Goal: Transaction & Acquisition: Purchase product/service

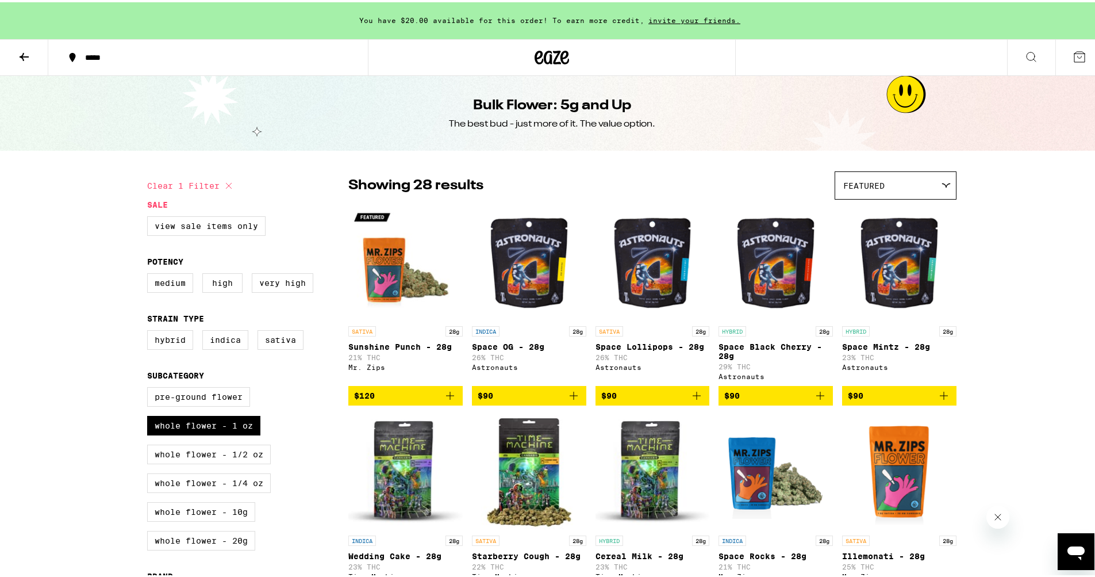
click at [1074, 55] on icon at bounding box center [1080, 55] width 14 height 14
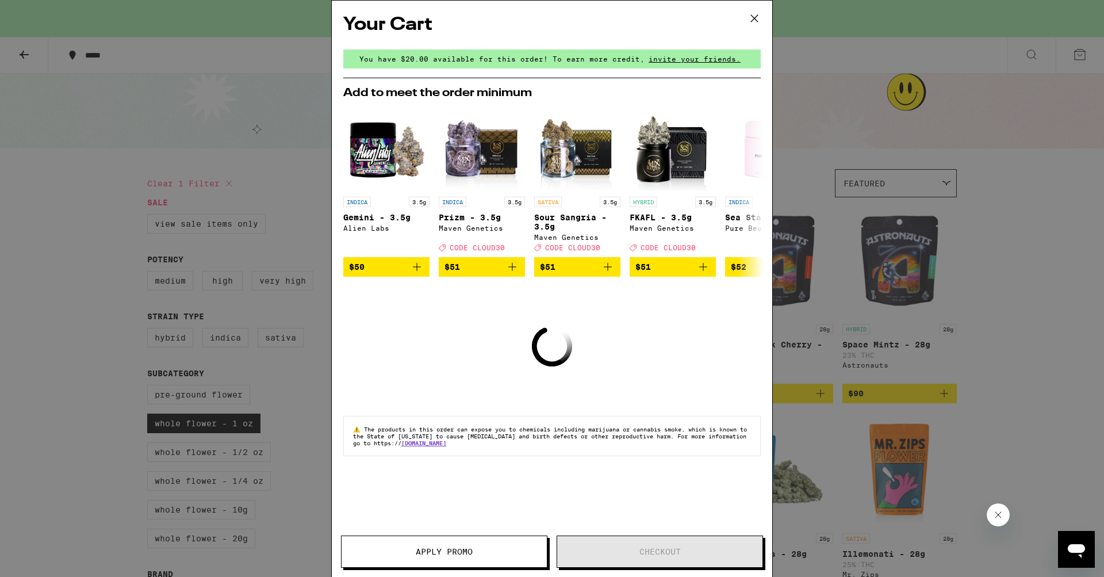
click at [756, 20] on icon at bounding box center [754, 18] width 7 height 7
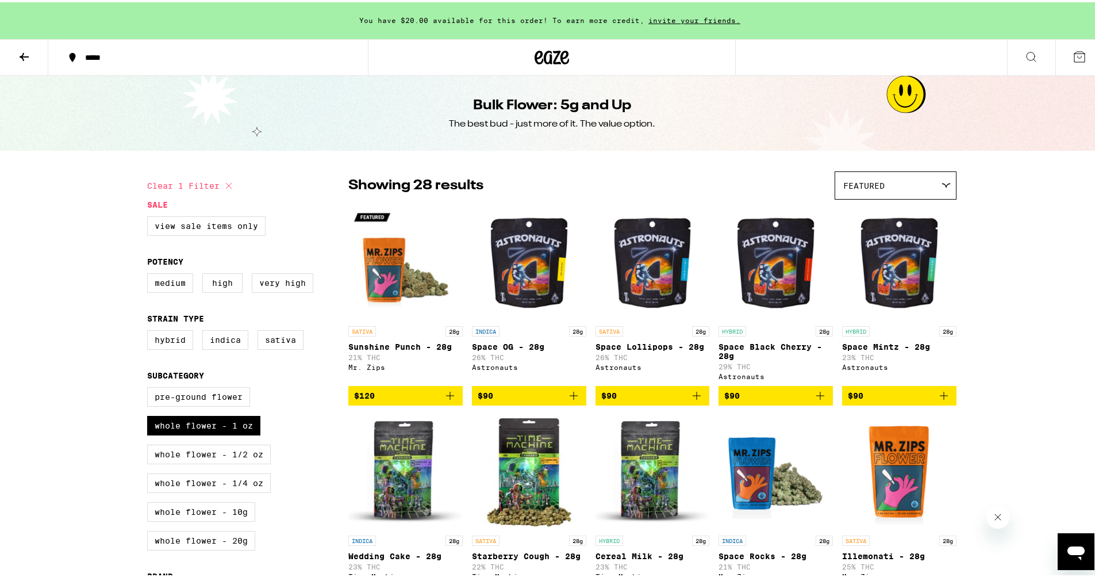
click at [995, 521] on button "Close message from company" at bounding box center [997, 516] width 23 height 23
click at [23, 60] on icon at bounding box center [24, 55] width 14 height 14
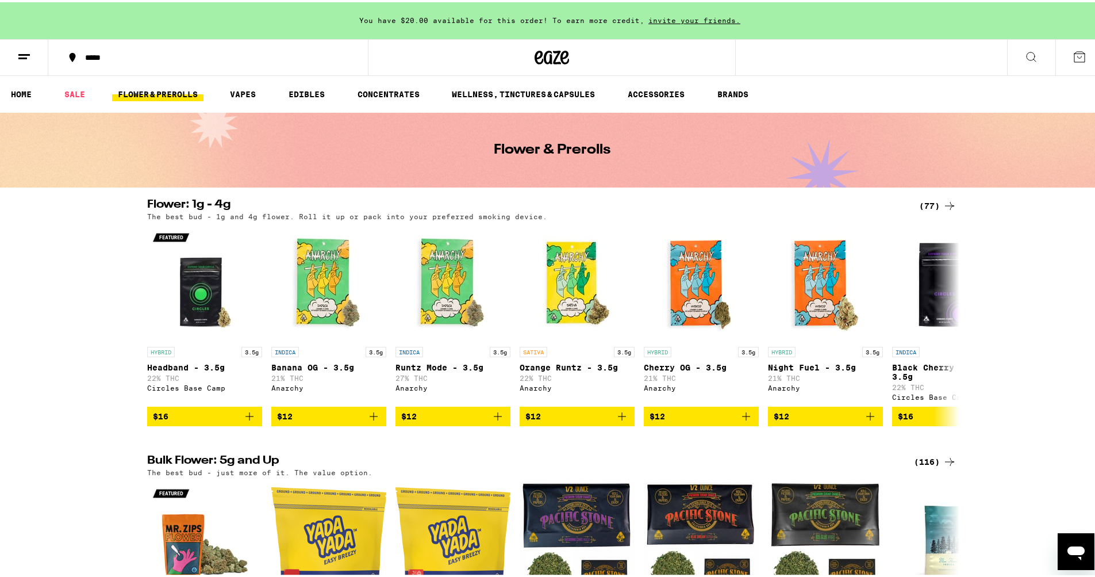
click at [23, 56] on line at bounding box center [22, 56] width 9 height 0
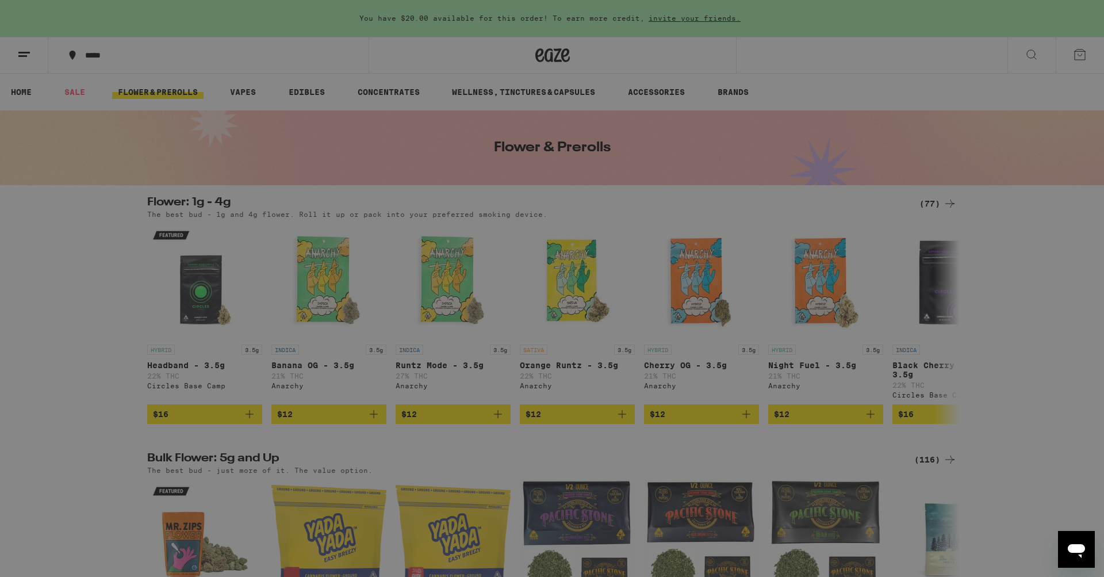
click at [218, 68] on li "Shop Buy It Again Sale Flower & Prerolls Vapes Edibles Concentrates Wellness, D…" at bounding box center [160, 167] width 202 height 236
click at [208, 79] on div "Buy It Again" at bounding box center [160, 76] width 202 height 14
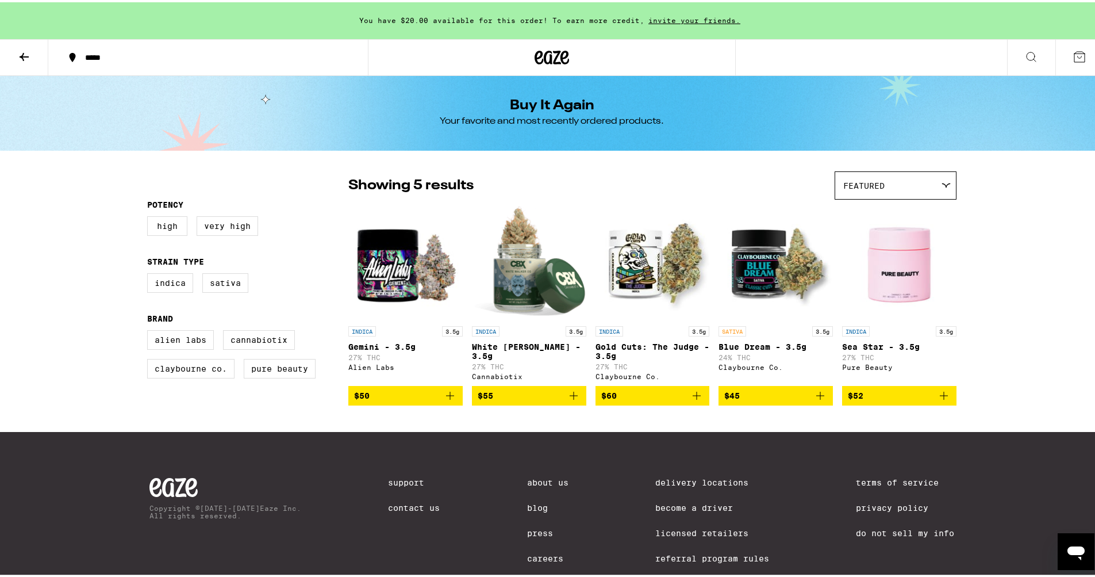
click at [535, 57] on icon at bounding box center [539, 55] width 9 height 14
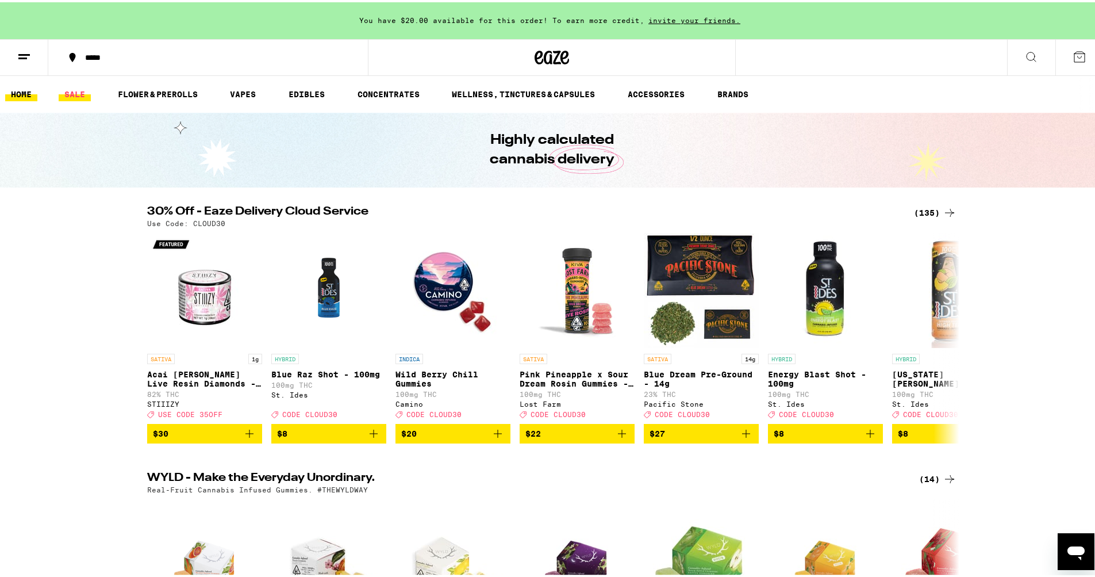
click at [77, 95] on link "SALE" at bounding box center [75, 92] width 32 height 14
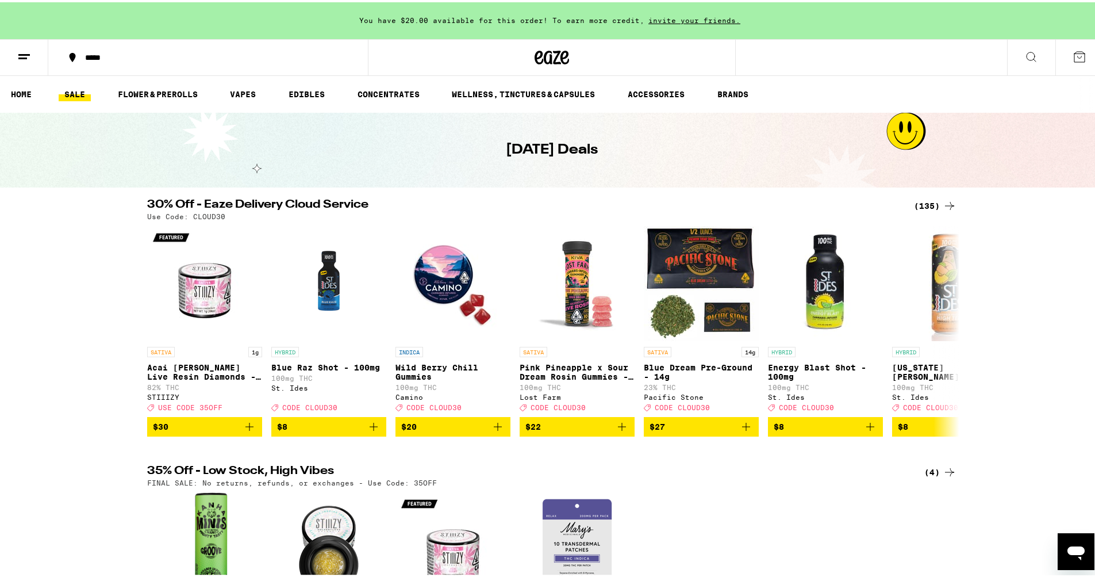
click at [943, 205] on icon at bounding box center [950, 204] width 14 height 14
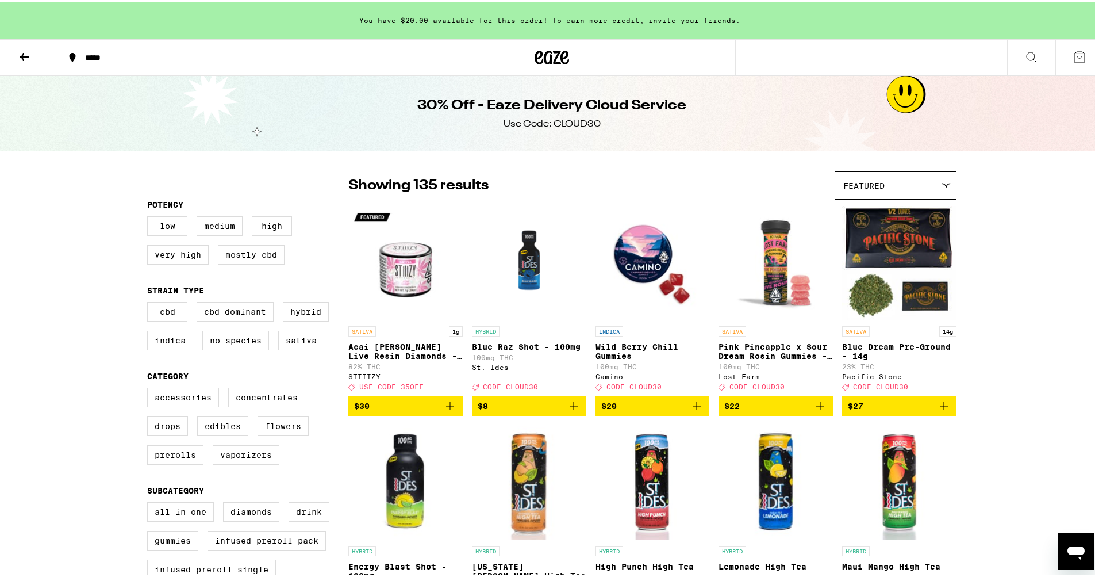
click at [940, 179] on div "Featured" at bounding box center [895, 183] width 121 height 27
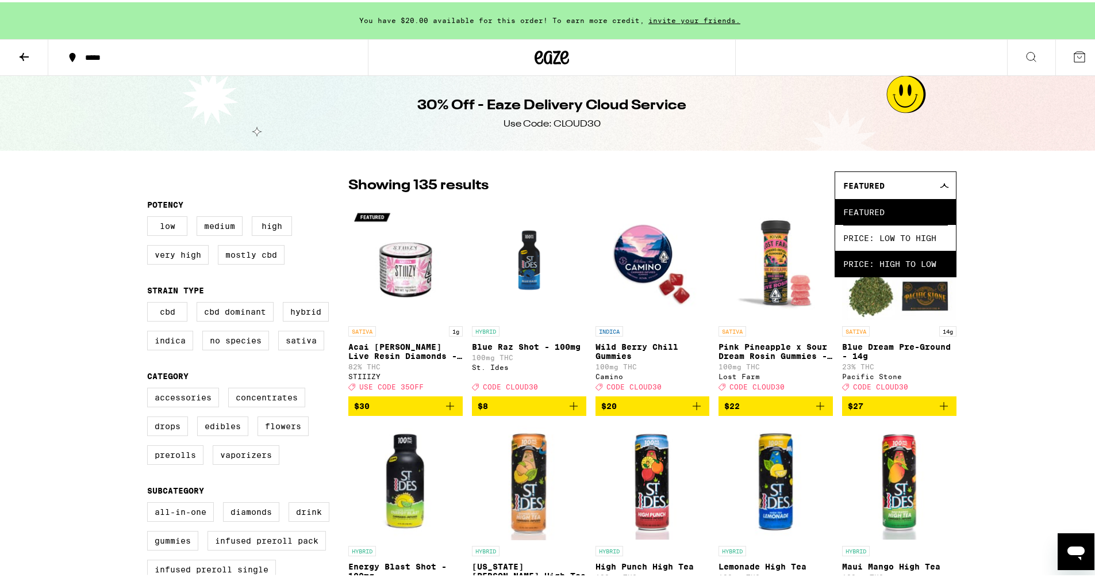
click at [935, 265] on span "Price: High to Low" at bounding box center [896, 261] width 105 height 26
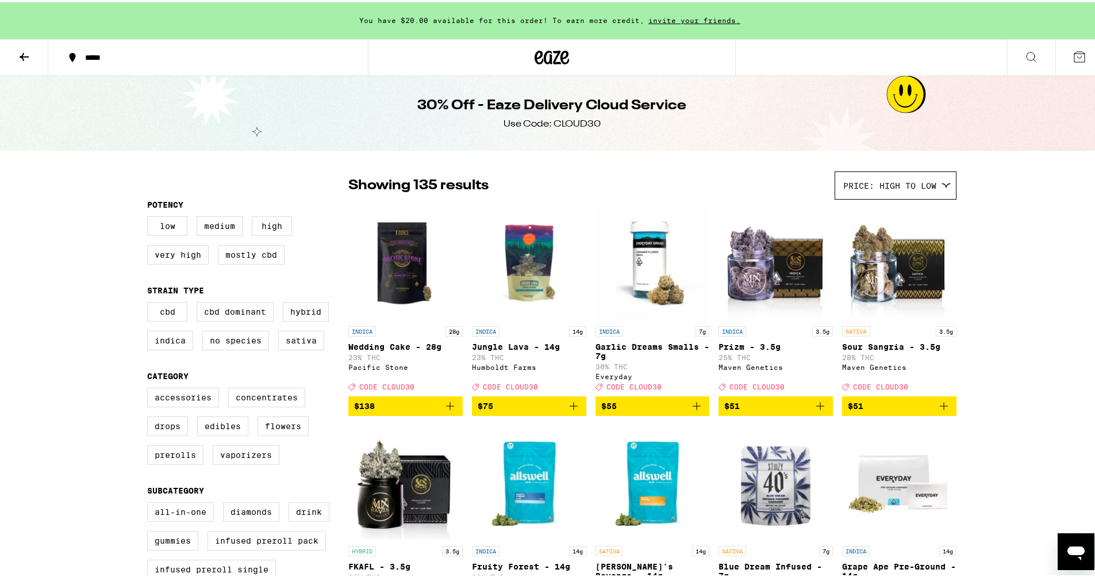
click at [773, 284] on img "Open page for Prizm - 3.5g from Maven Genetics" at bounding box center [776, 260] width 114 height 115
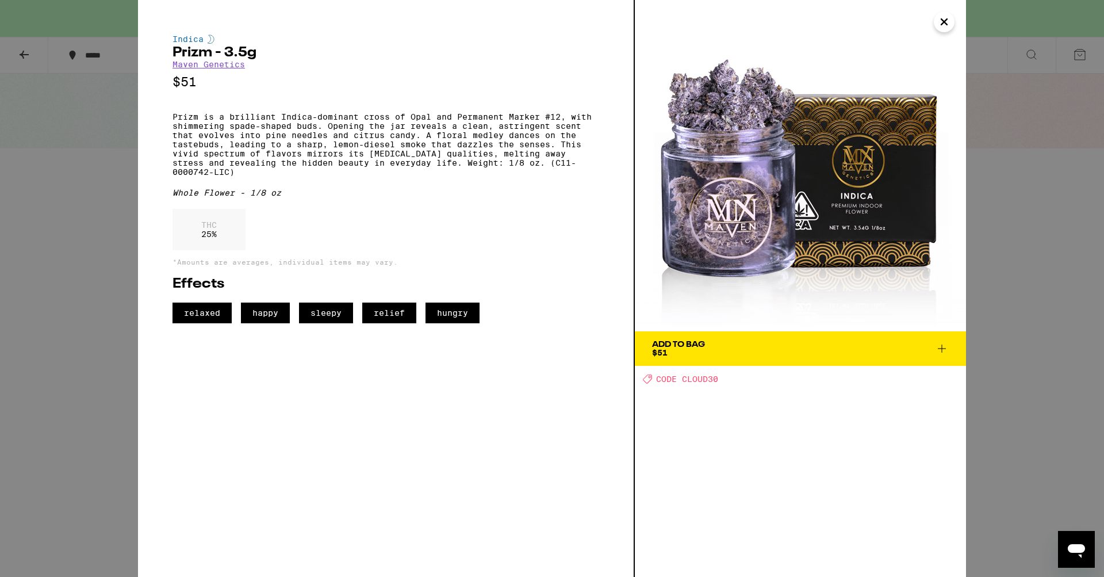
click at [761, 354] on span "Add To Bag $51" at bounding box center [800, 348] width 297 height 16
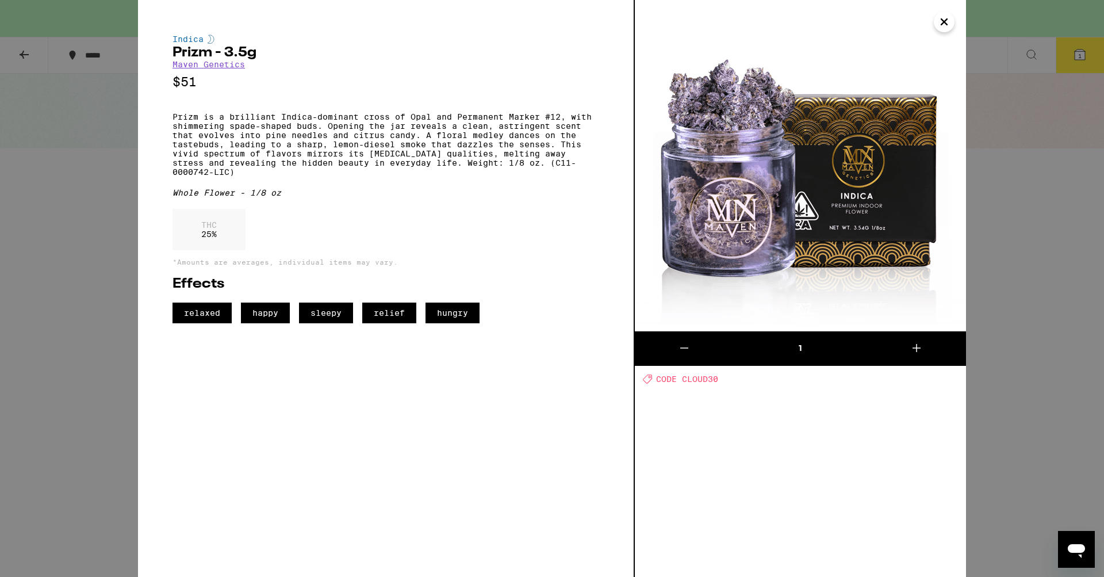
click at [946, 21] on icon "Close" at bounding box center [944, 22] width 6 height 6
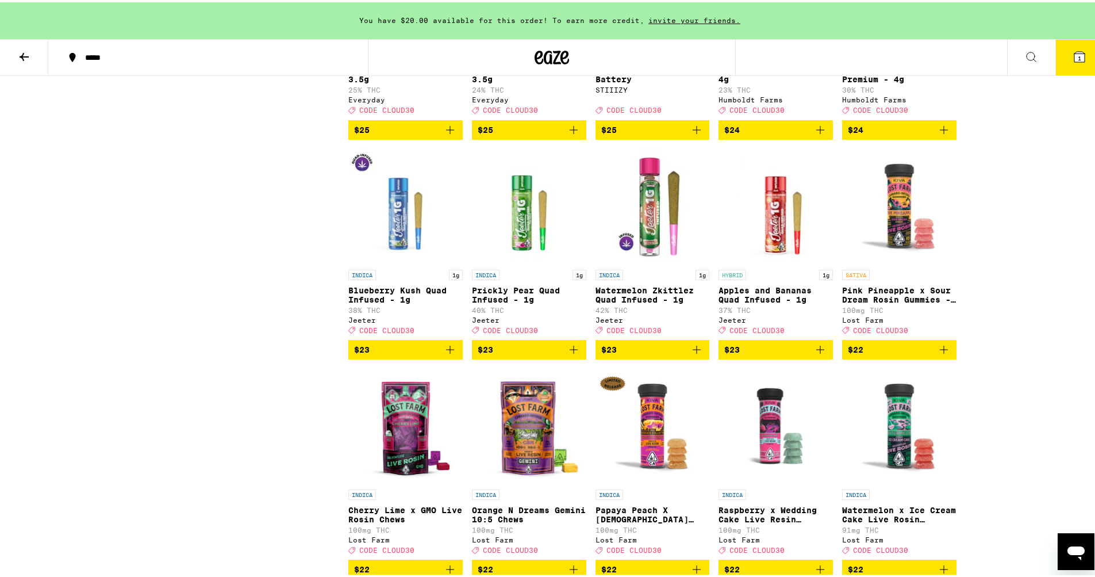
scroll to position [3800, 0]
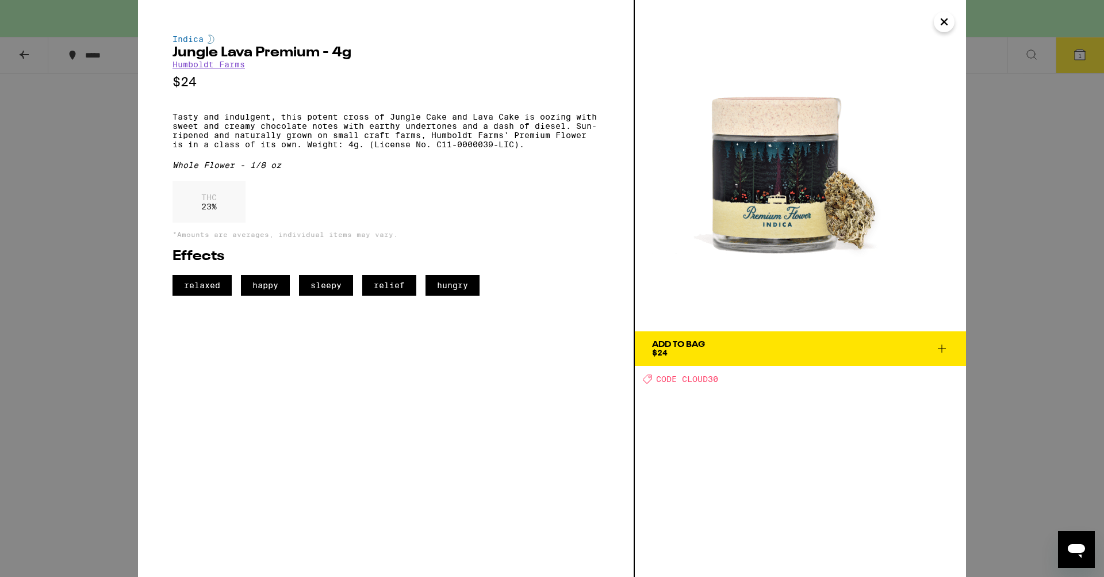
click at [824, 350] on span "Add To Bag $24" at bounding box center [800, 348] width 297 height 16
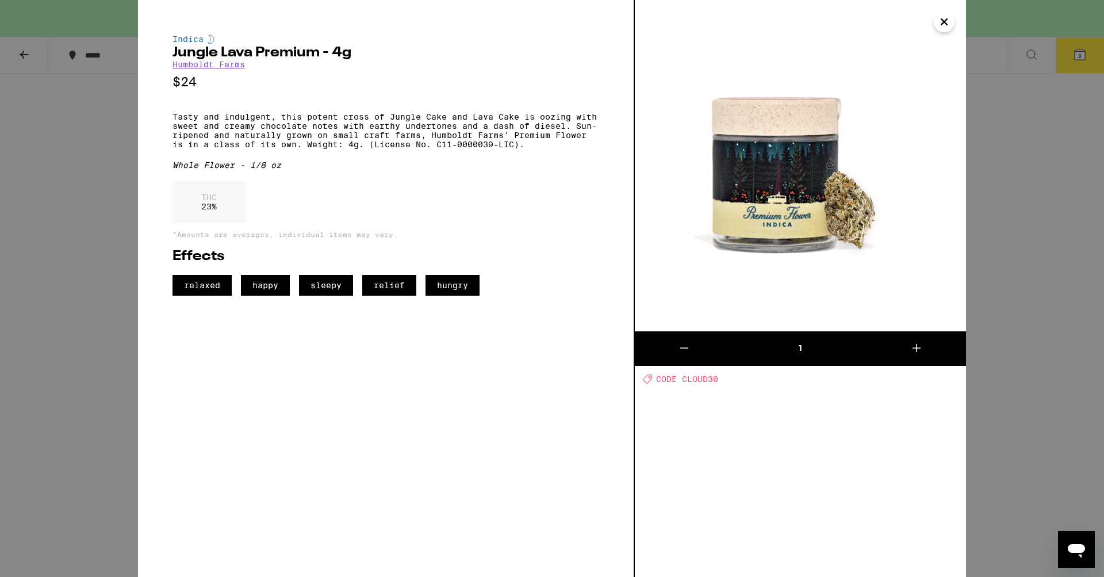
click at [944, 21] on icon "Close" at bounding box center [944, 22] width 6 height 6
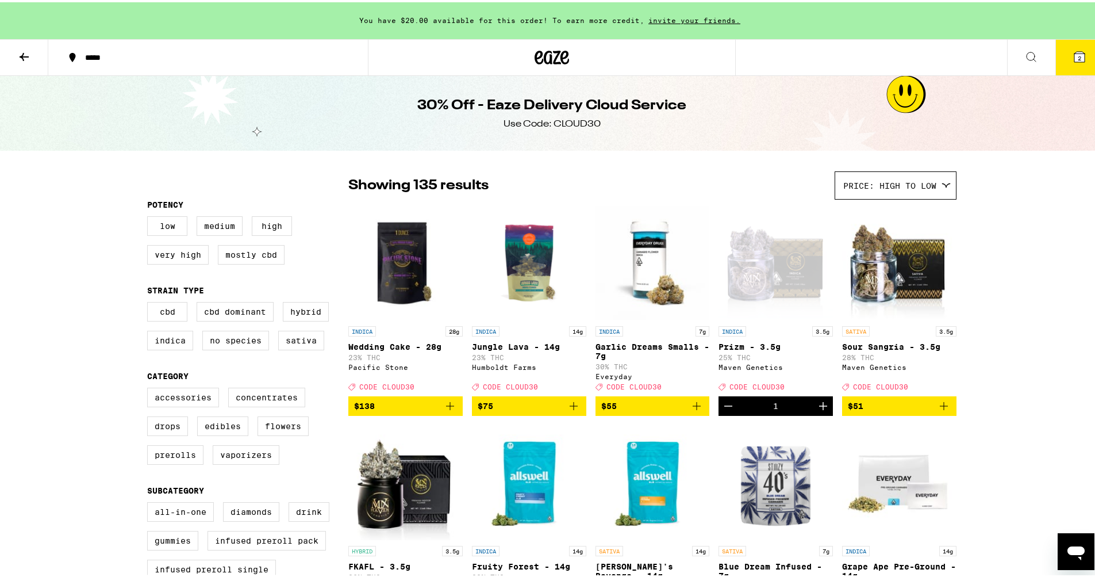
click at [1075, 49] on icon at bounding box center [1080, 54] width 10 height 10
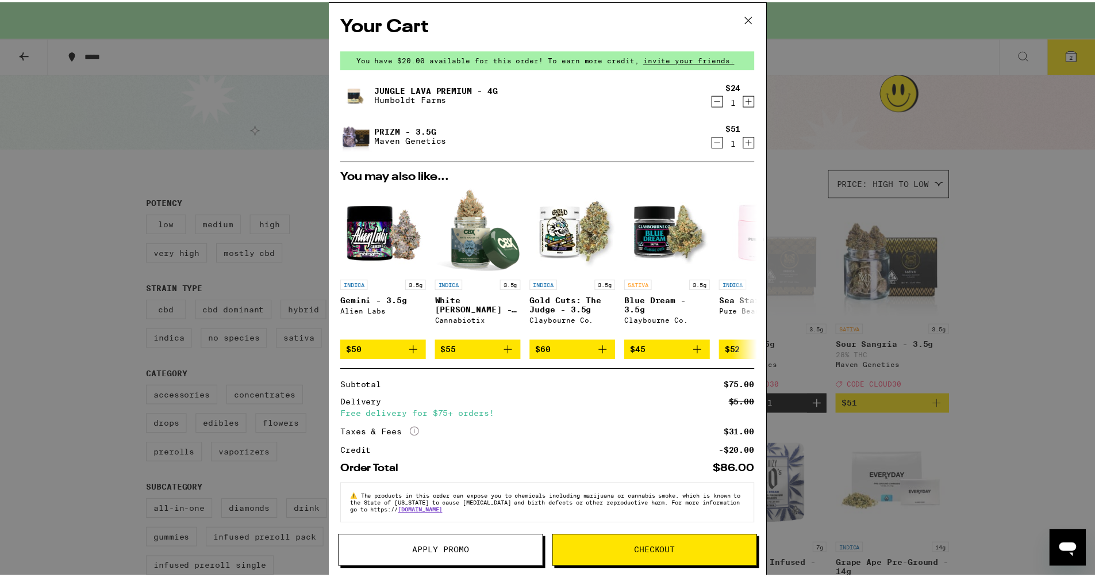
scroll to position [11, 0]
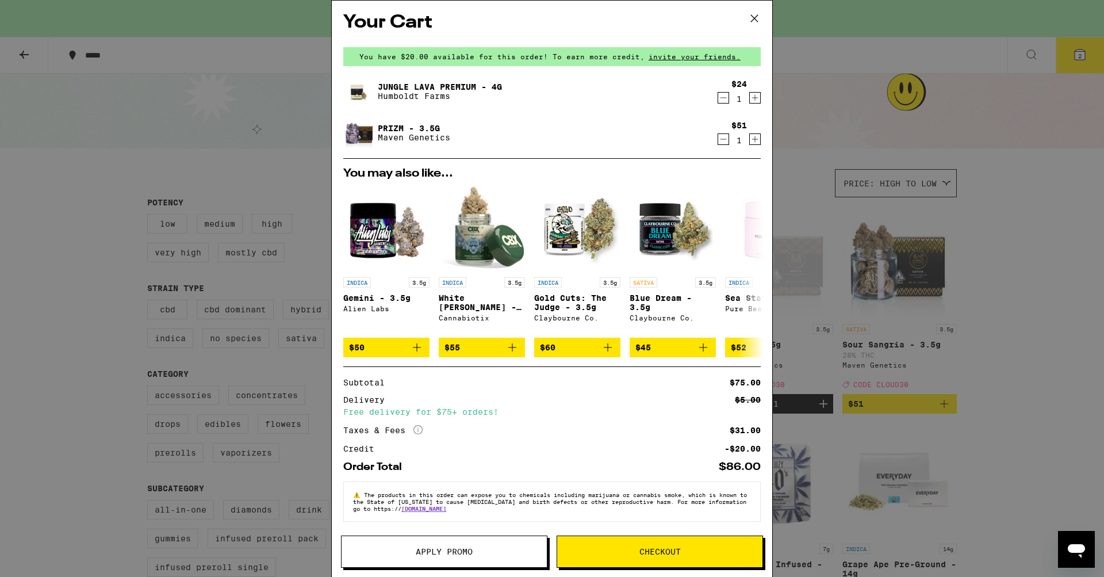
click at [753, 18] on icon at bounding box center [754, 18] width 17 height 17
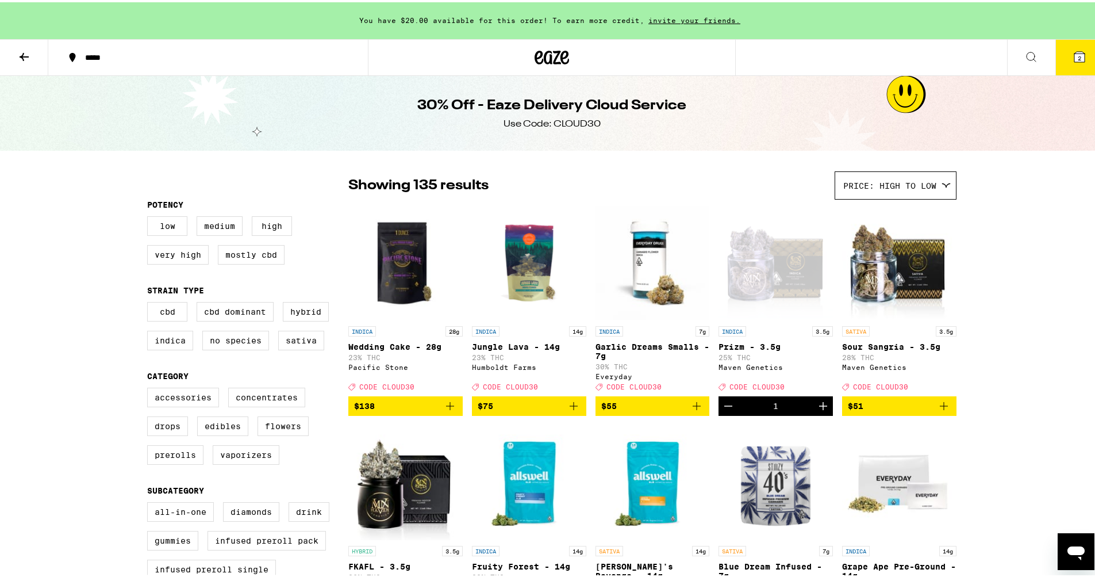
click at [535, 58] on icon at bounding box center [552, 55] width 35 height 21
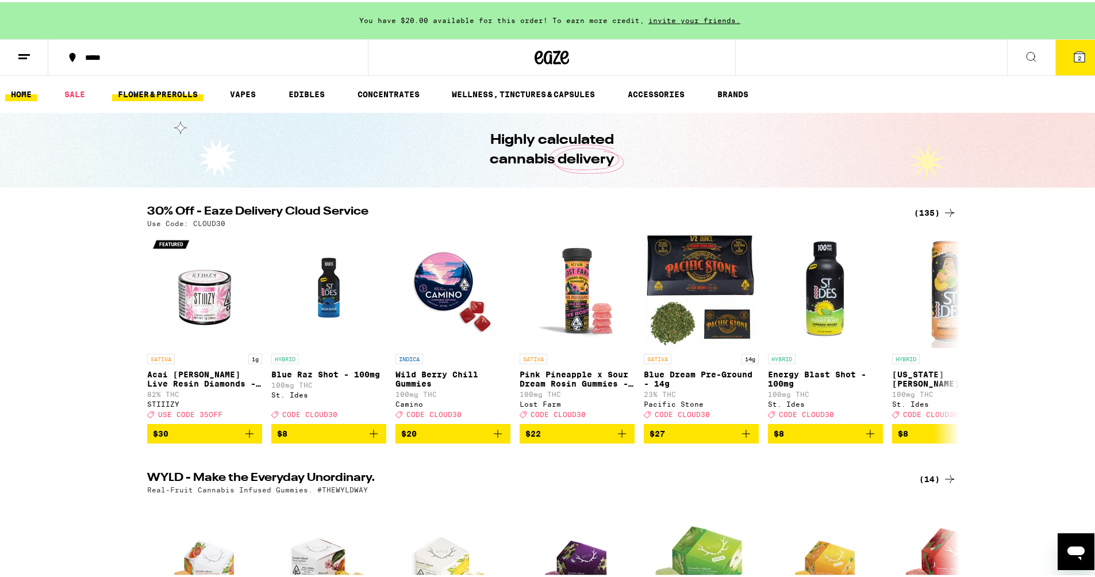
click at [166, 92] on link "FLOWER & PREROLLS" at bounding box center [157, 92] width 91 height 14
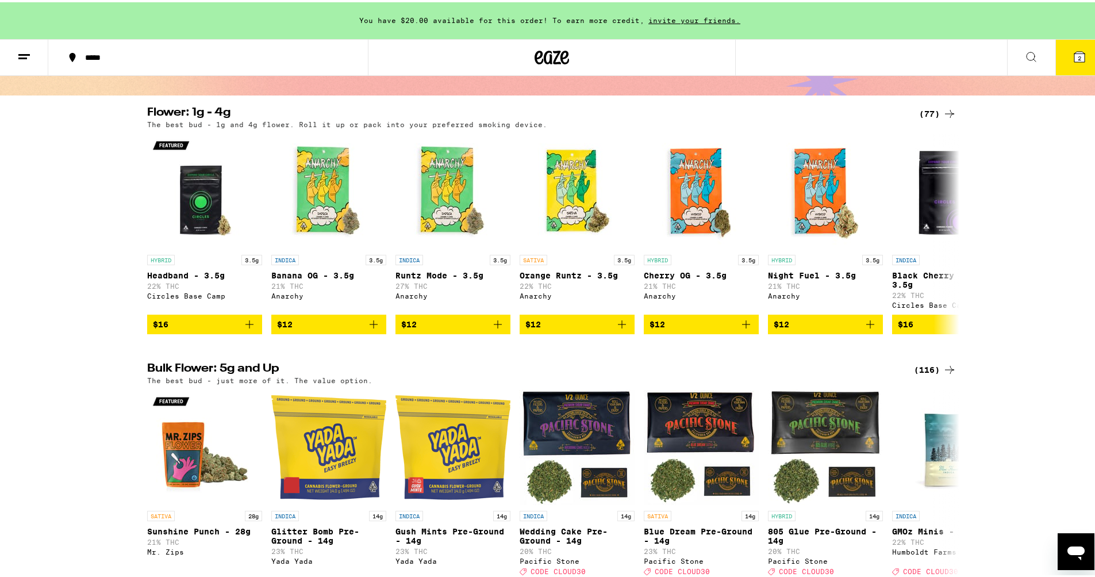
scroll to position [91, 0]
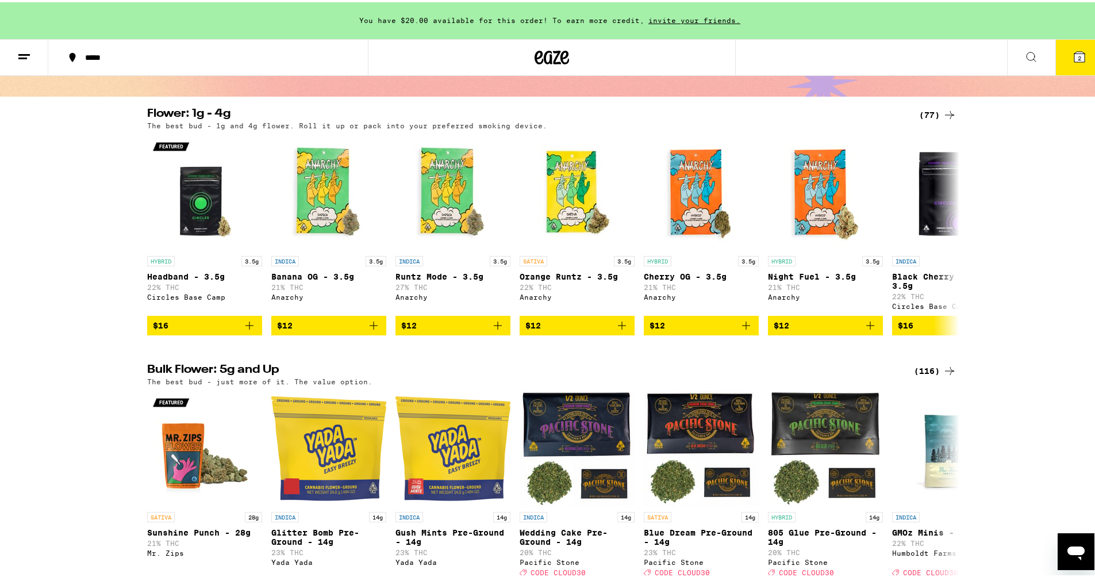
click at [922, 118] on div "(77)" at bounding box center [937, 113] width 37 height 14
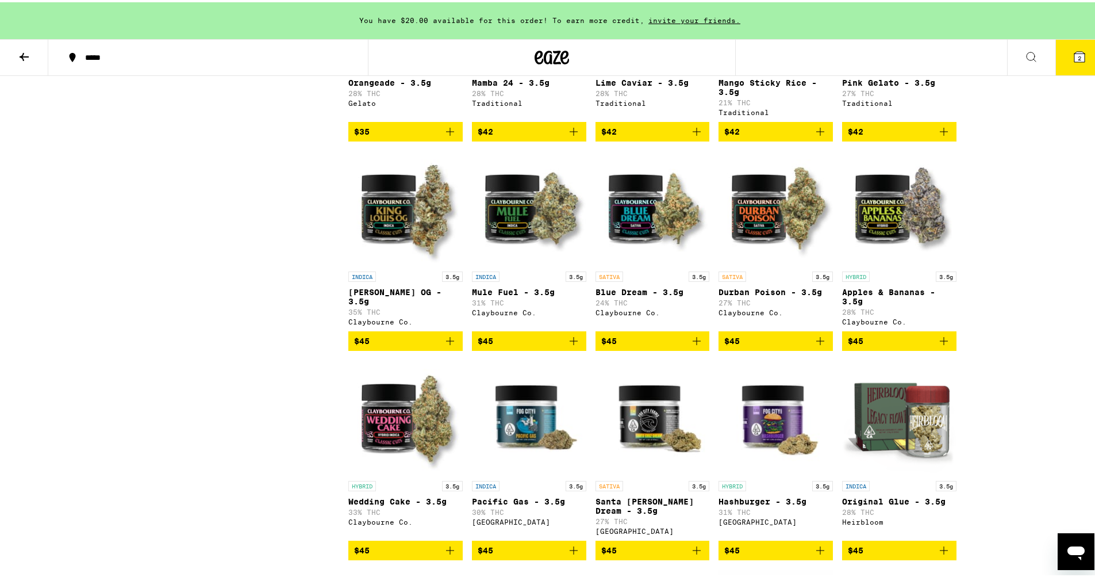
scroll to position [1519, 0]
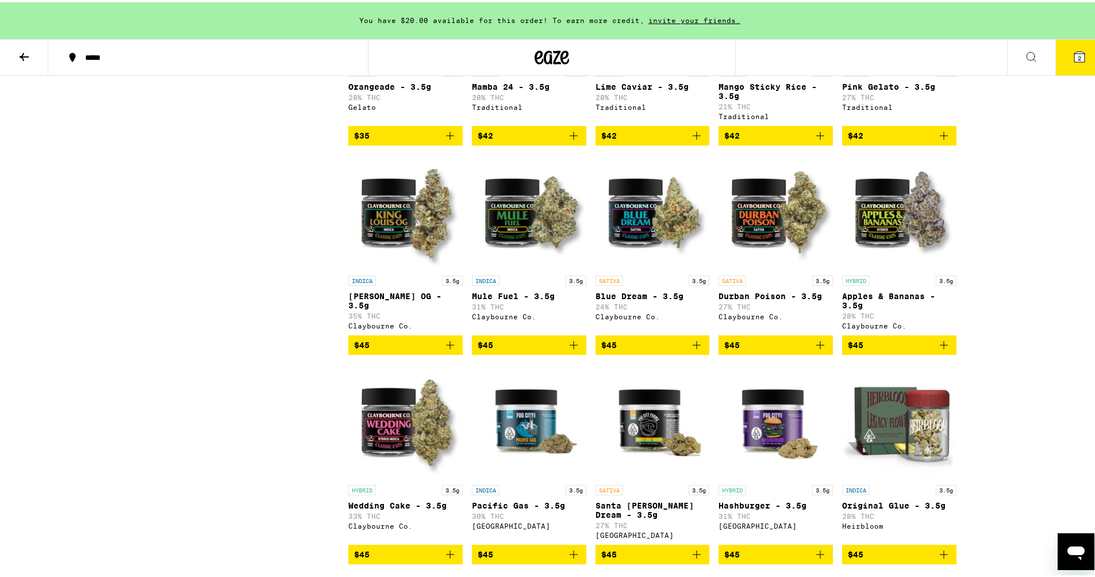
click at [657, 265] on img "Open page for Blue Dream - 3.5g from Claybourne Co." at bounding box center [653, 209] width 114 height 115
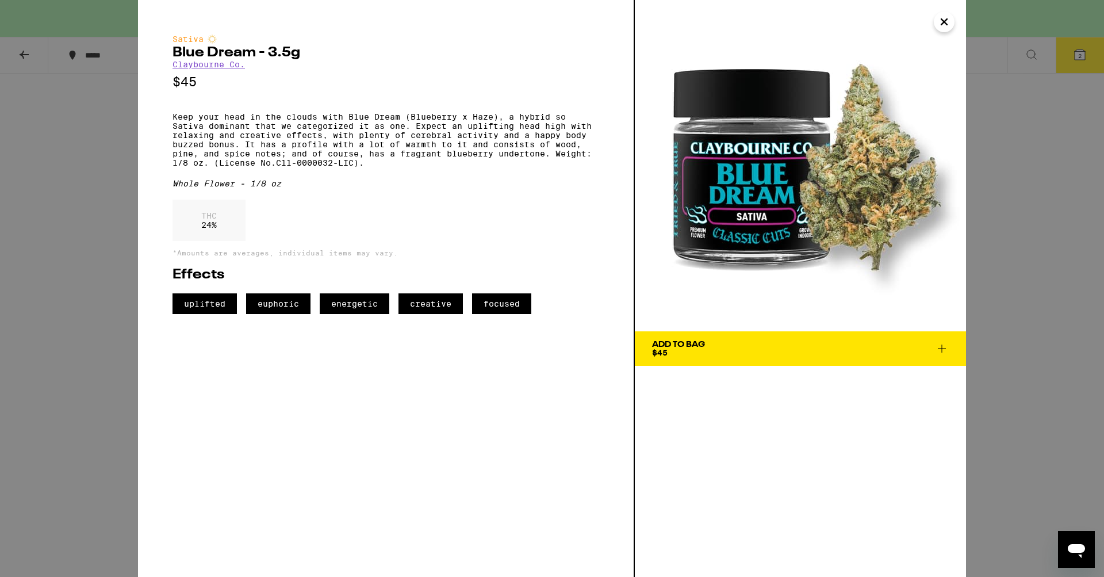
click at [861, 168] on img at bounding box center [800, 165] width 331 height 331
click at [762, 351] on span "Add To Bag $45" at bounding box center [800, 348] width 297 height 16
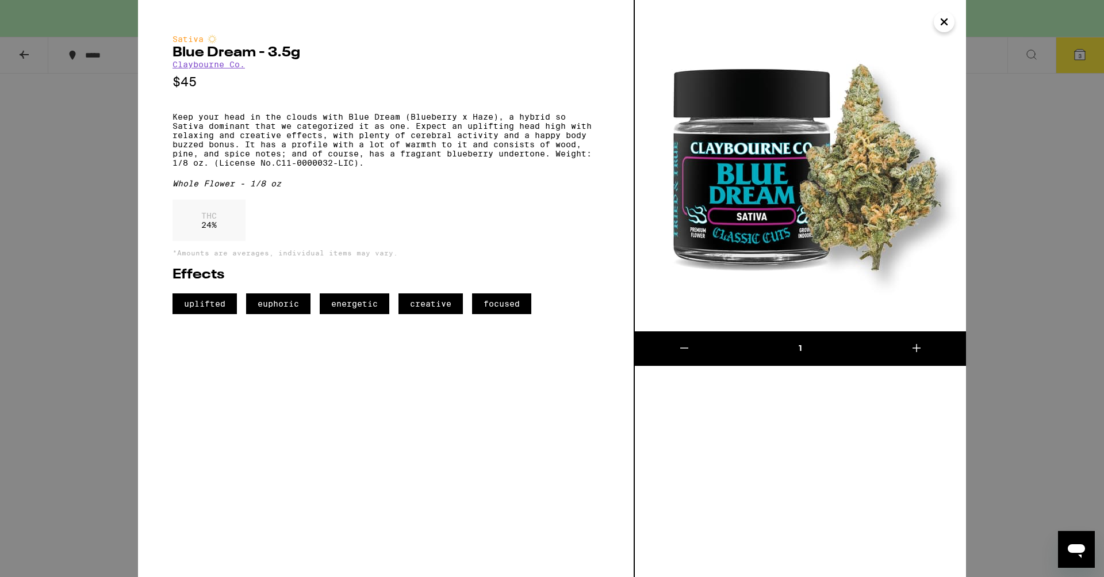
click at [941, 26] on icon "Close" at bounding box center [944, 21] width 14 height 17
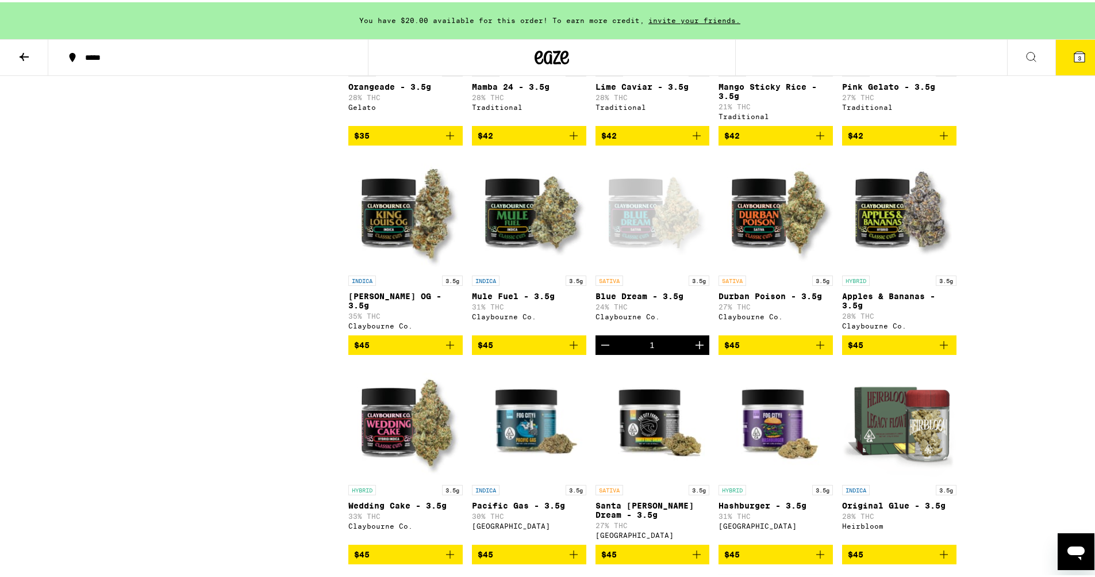
click at [1078, 53] on span "3" at bounding box center [1079, 55] width 3 height 7
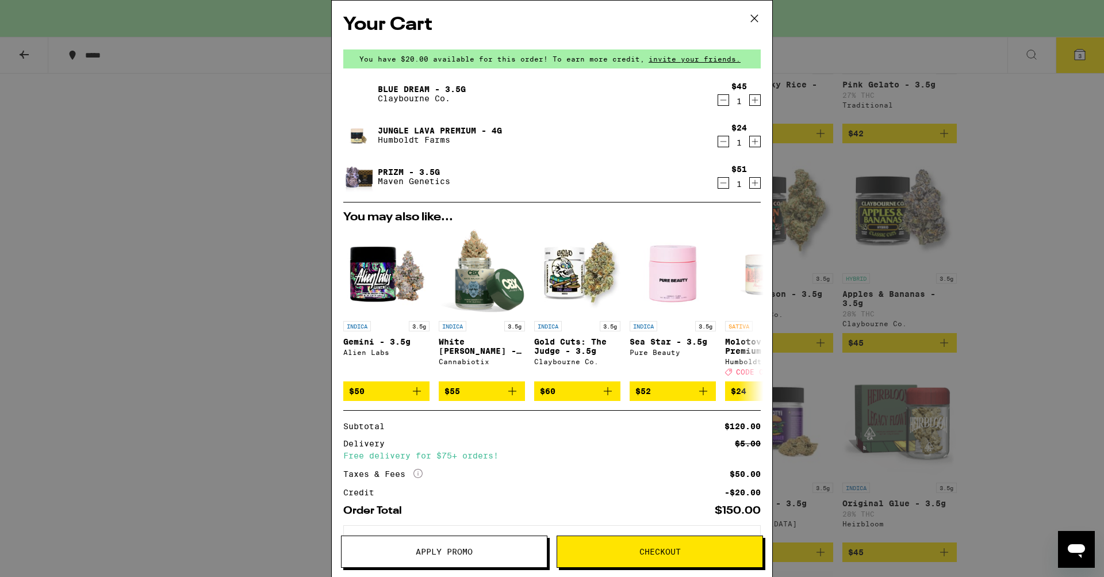
click at [501, 552] on span "Apply Promo" at bounding box center [444, 551] width 205 height 8
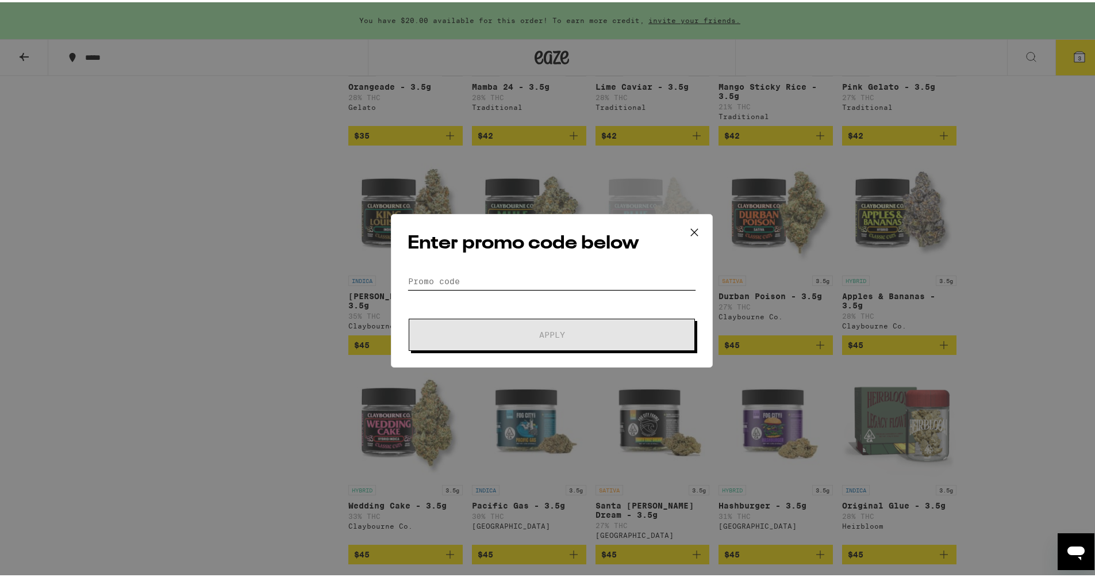
click at [481, 282] on input "Promo Code" at bounding box center [552, 278] width 289 height 17
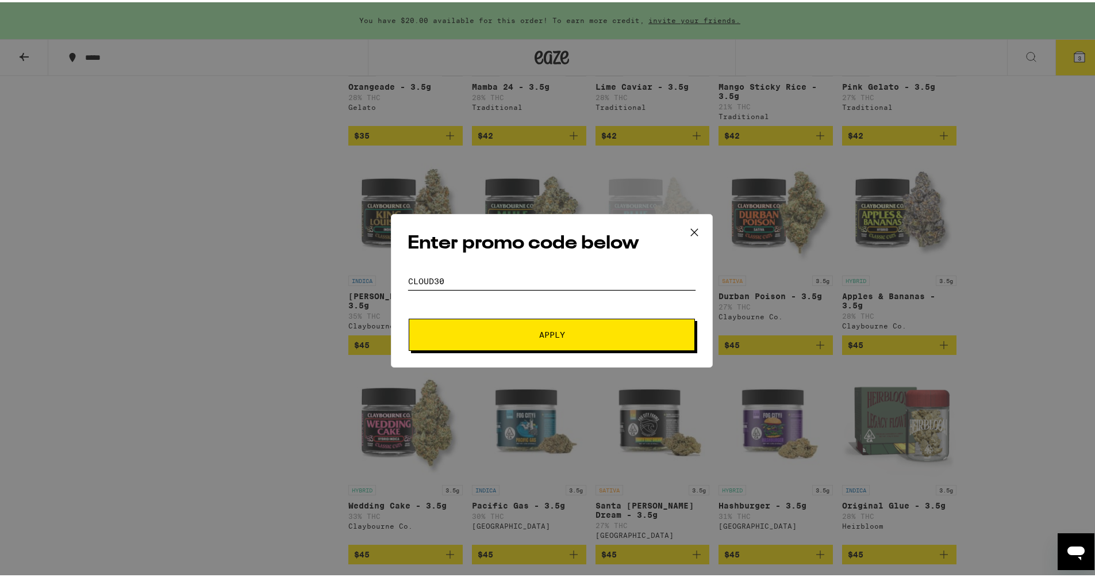
type input "cloud30"
click at [512, 328] on button "Apply" at bounding box center [552, 332] width 286 height 32
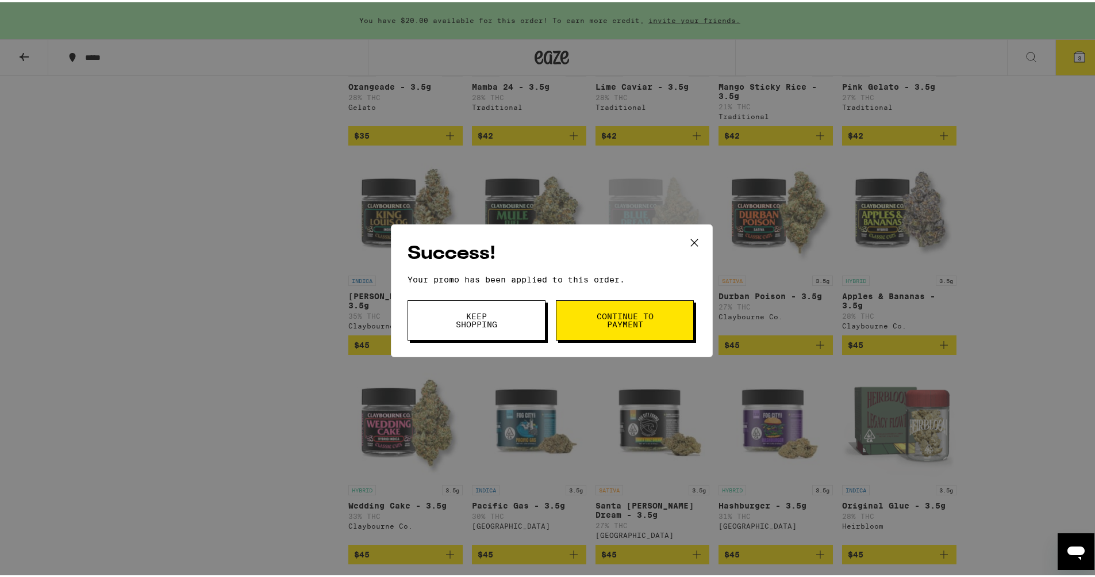
click at [630, 319] on span "Continue to payment" at bounding box center [625, 318] width 59 height 16
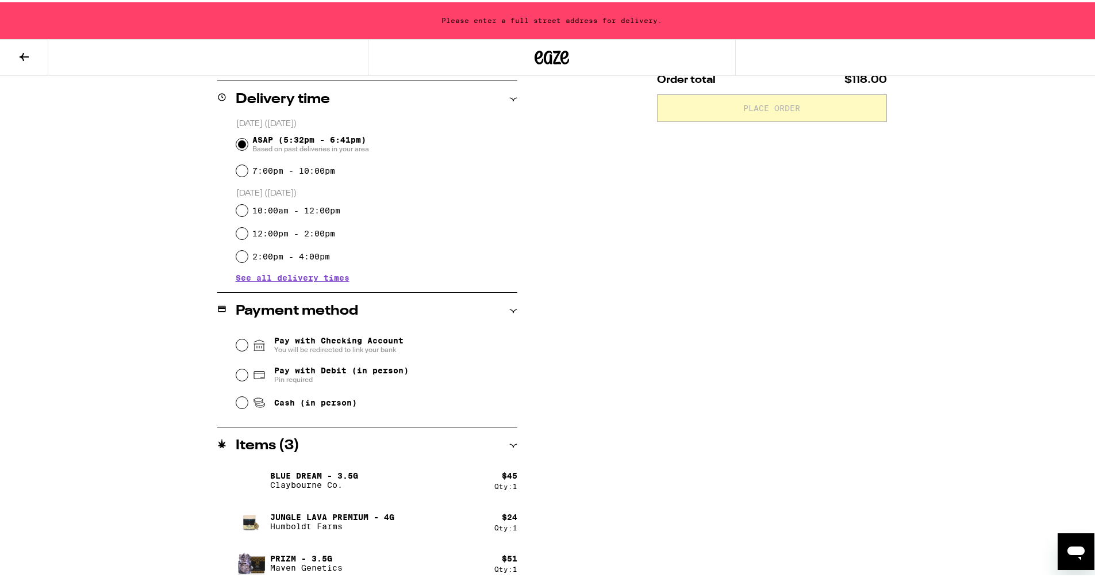
scroll to position [288, 0]
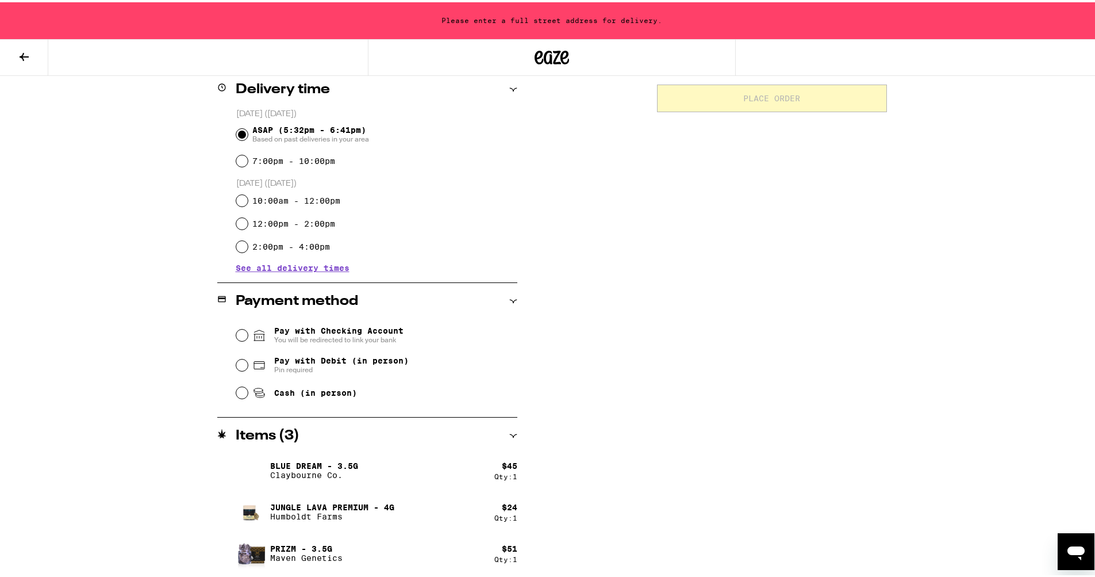
click at [364, 357] on span "Pay with Debit (in person)" at bounding box center [341, 358] width 135 height 9
click at [248, 357] on input "Pay with Debit (in person) Pin required" at bounding box center [242, 363] width 12 height 12
radio input "true"
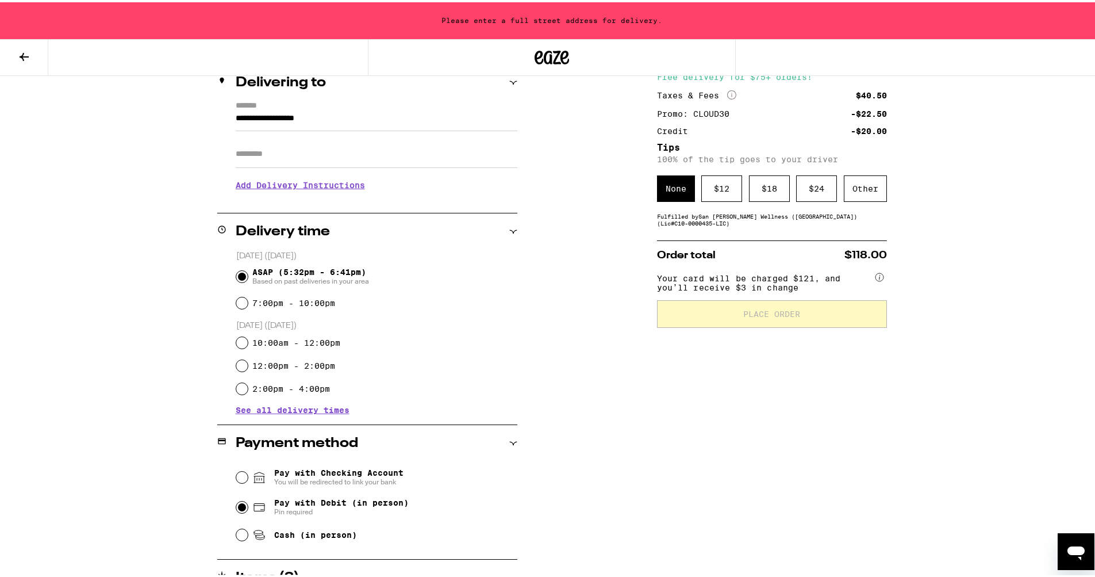
scroll to position [124, 0]
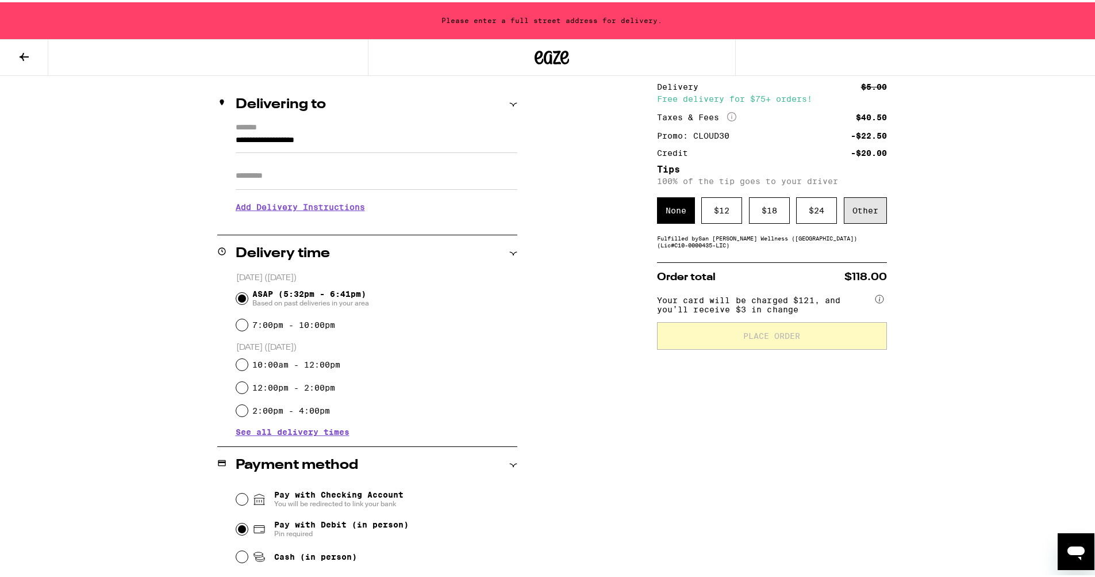
click at [870, 210] on div "Other" at bounding box center [865, 208] width 43 height 26
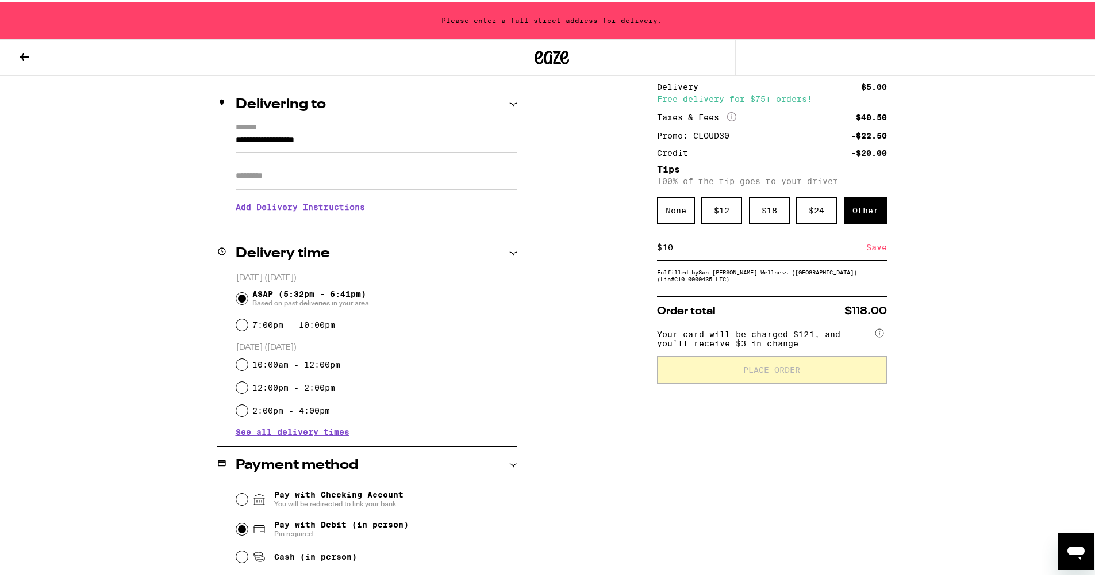
type input "10"
click at [869, 247] on div "Save" at bounding box center [877, 244] width 21 height 25
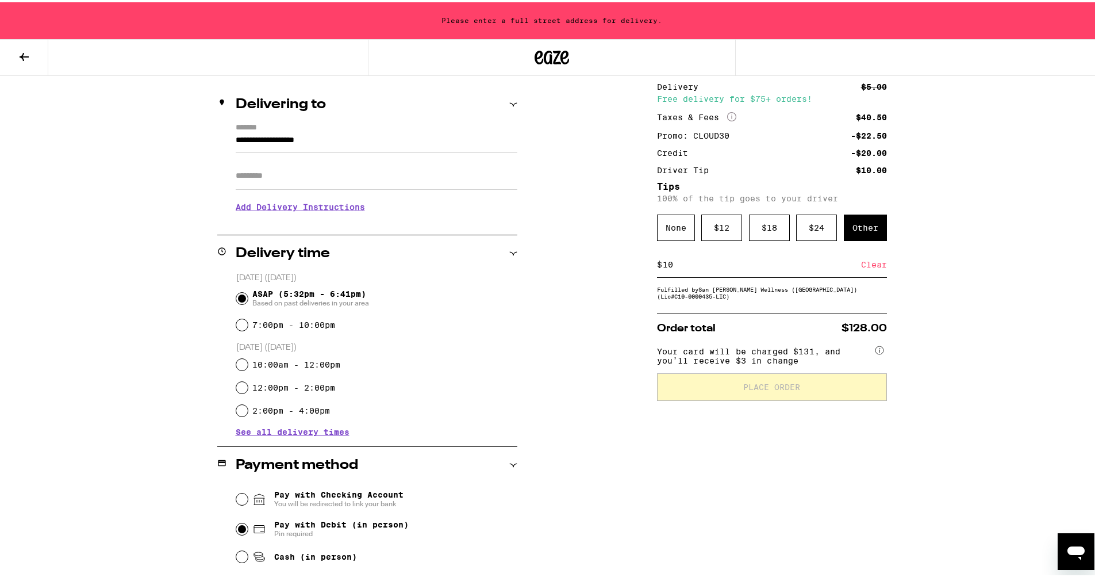
click at [26, 56] on icon at bounding box center [24, 55] width 14 height 14
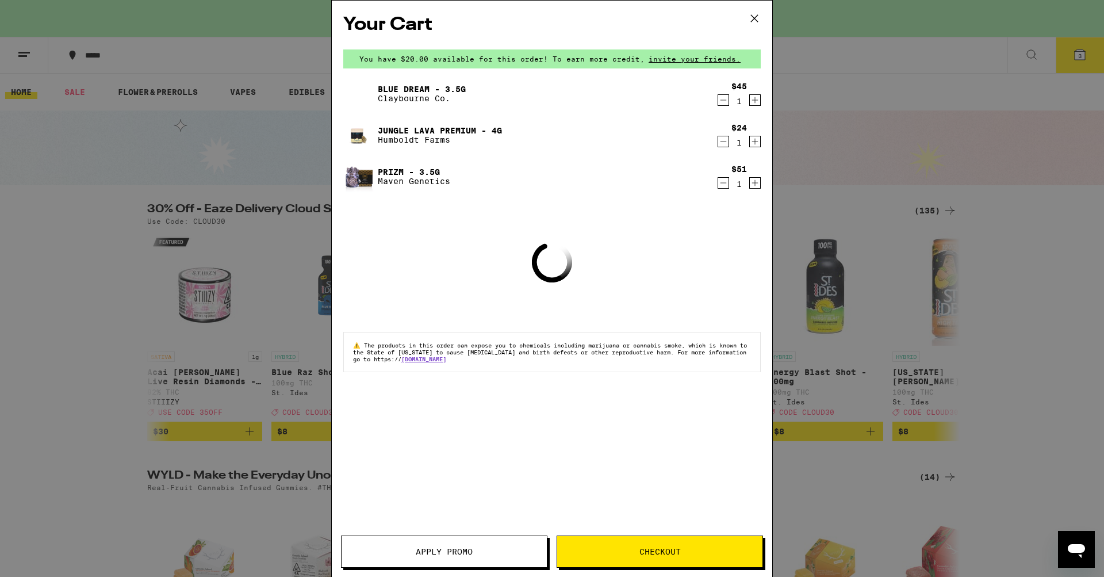
click at [750, 18] on icon at bounding box center [754, 18] width 17 height 17
click at [754, 19] on icon at bounding box center [754, 18] width 17 height 17
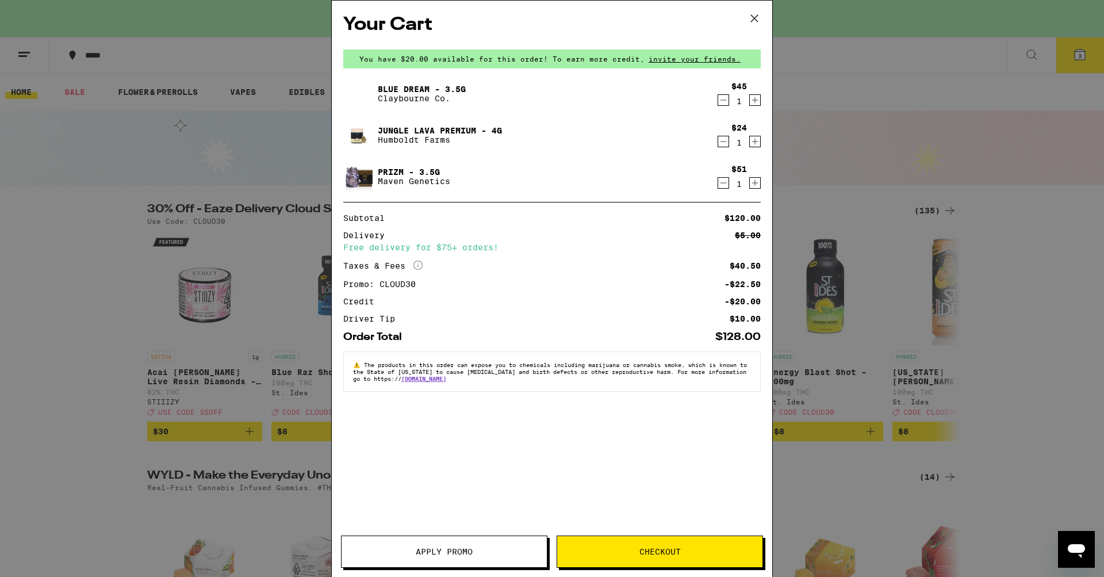
click at [754, 19] on icon at bounding box center [754, 18] width 17 height 17
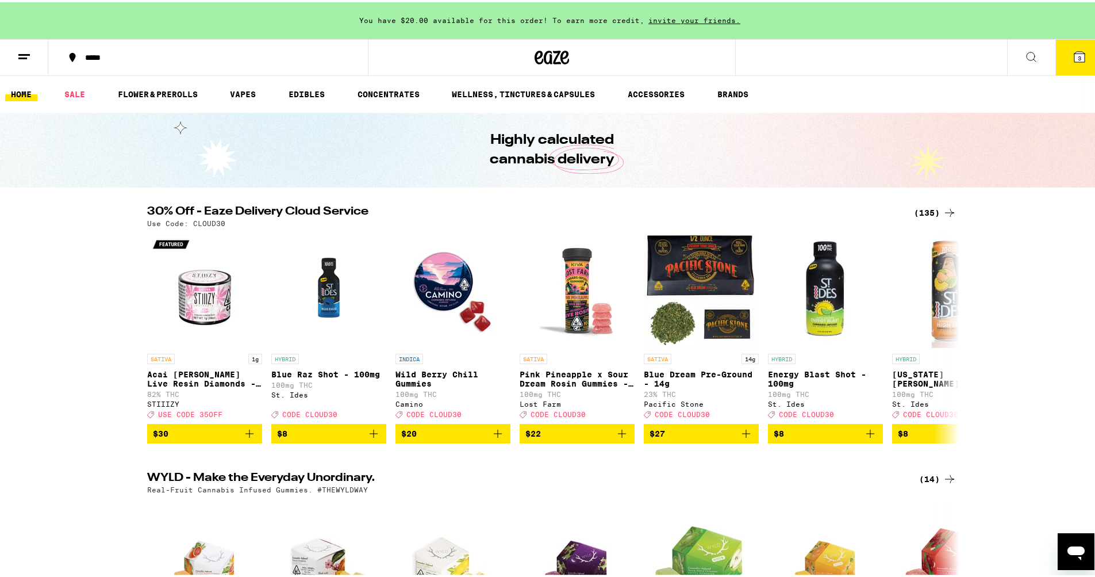
click at [21, 53] on icon at bounding box center [24, 55] width 14 height 14
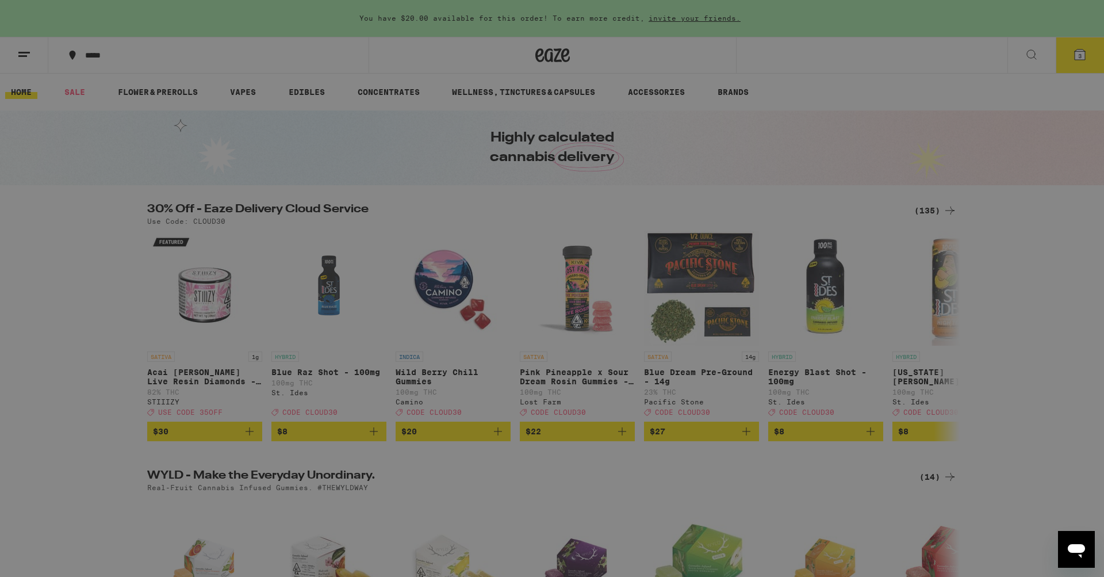
click at [102, 409] on link "Account" at bounding box center [160, 403] width 202 height 14
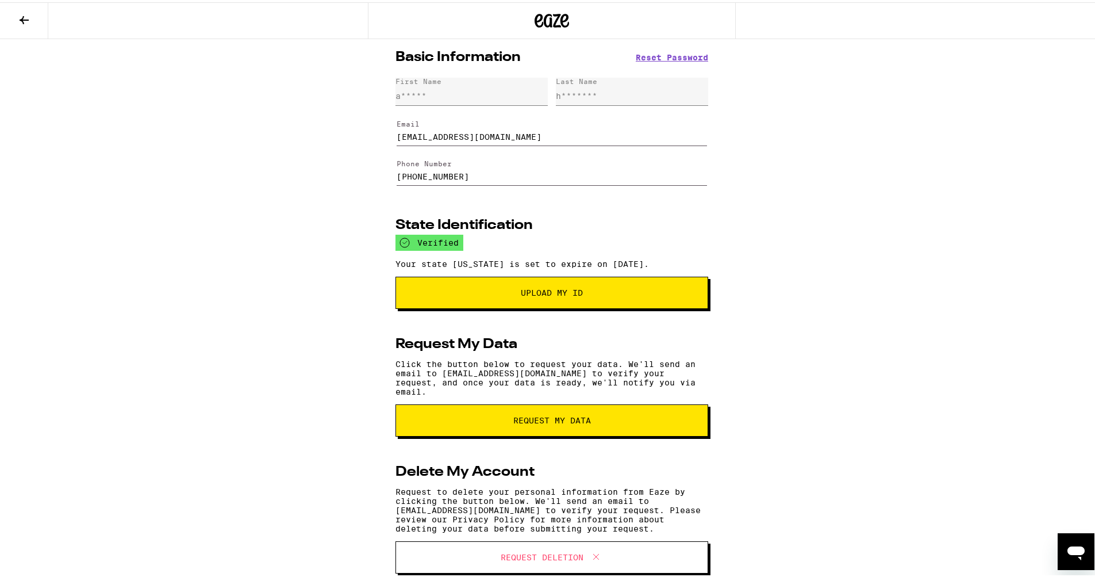
click at [22, 12] on icon at bounding box center [24, 18] width 14 height 14
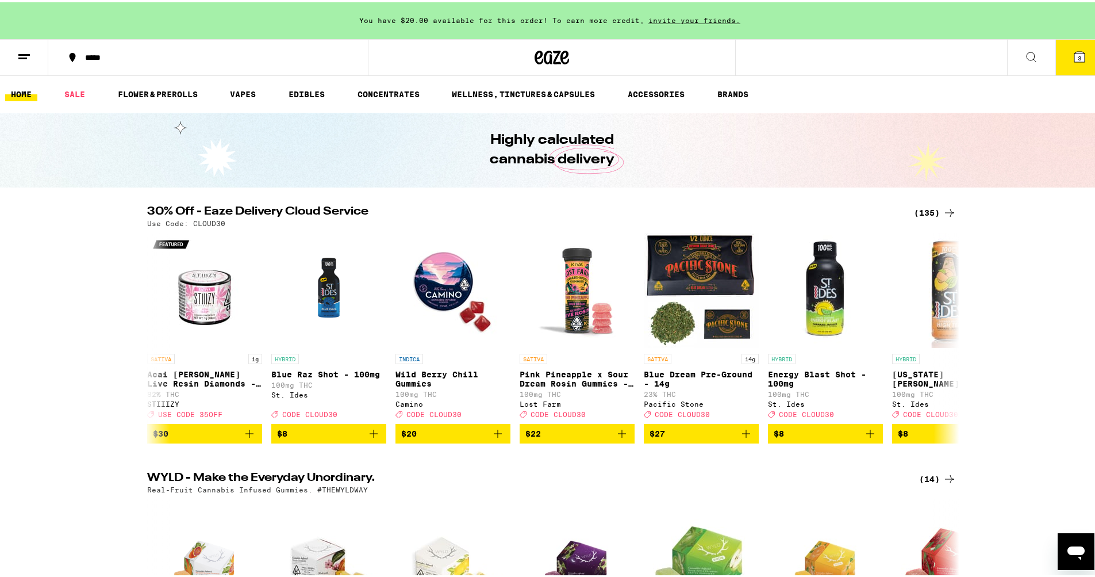
click at [1078, 53] on span "3" at bounding box center [1079, 55] width 3 height 7
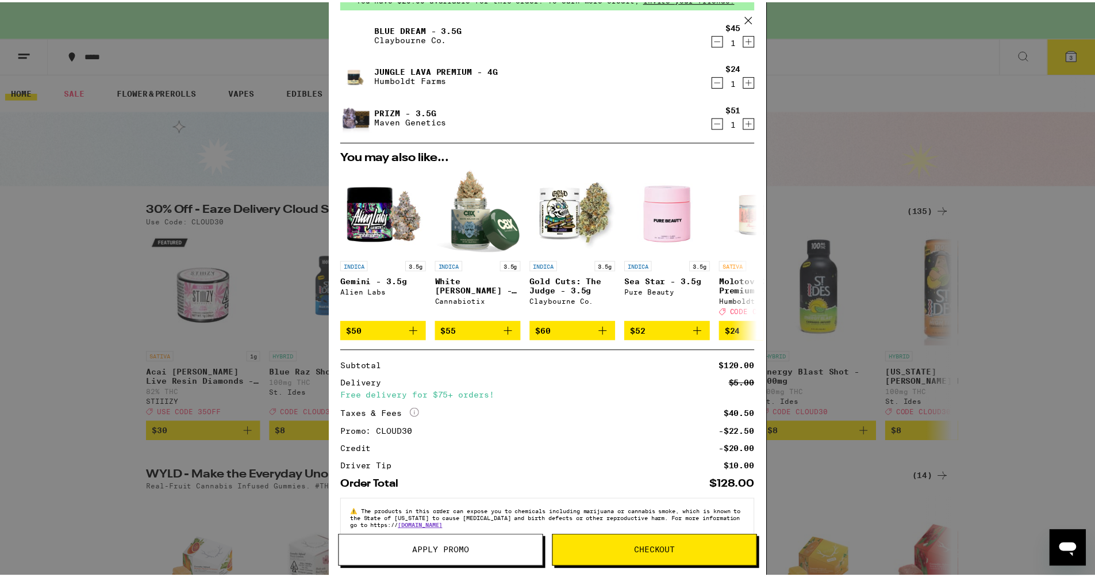
scroll to position [70, 0]
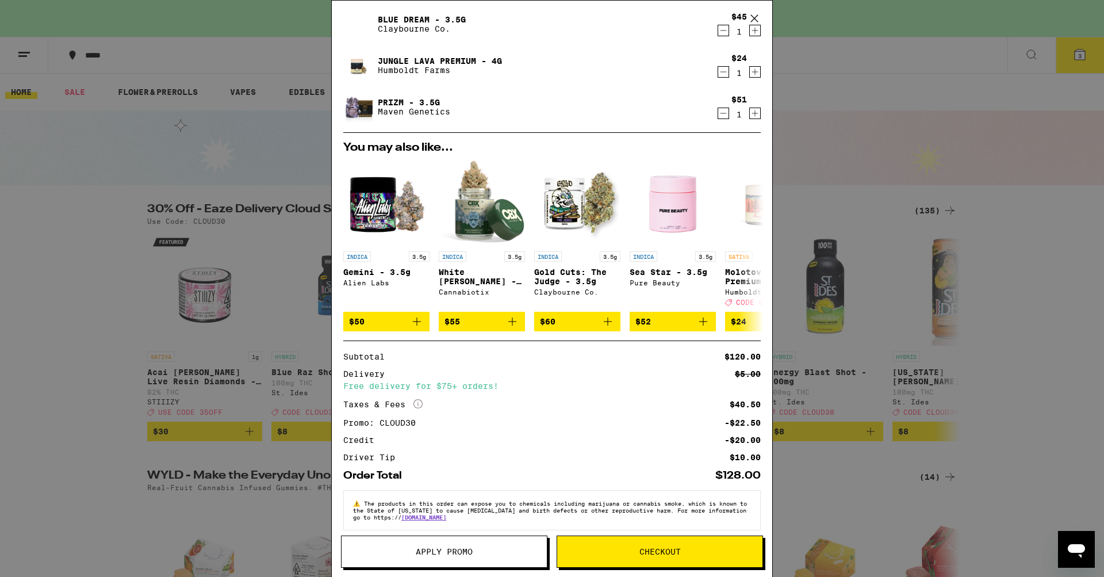
click at [658, 548] on span "Checkout" at bounding box center [659, 551] width 41 height 8
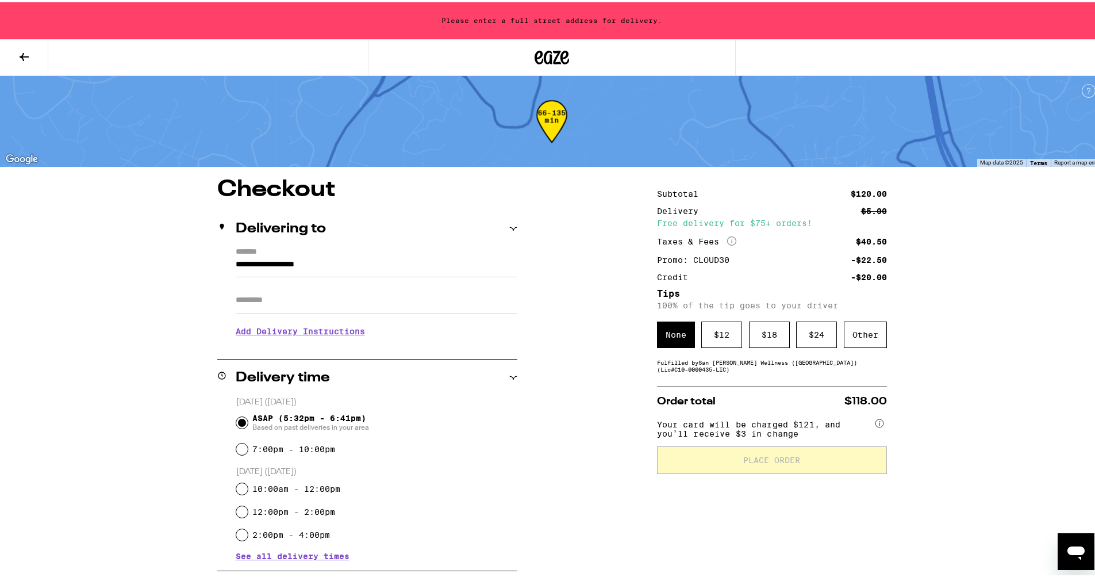
click at [292, 329] on h3 "Add Delivery Instructions" at bounding box center [377, 329] width 282 height 26
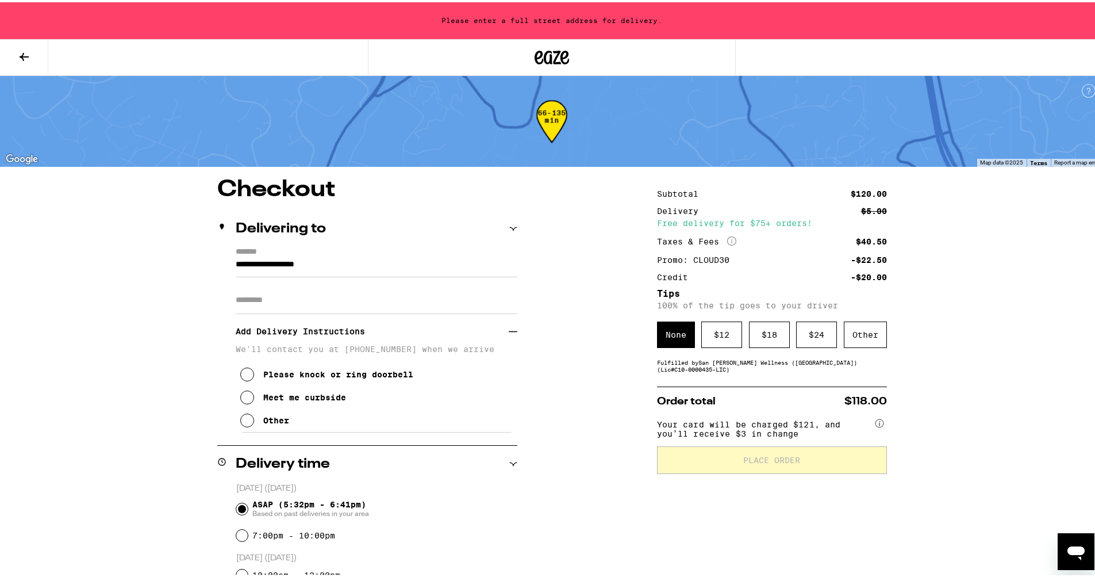
click at [292, 329] on h3 "Add Delivery Instructions" at bounding box center [372, 329] width 273 height 26
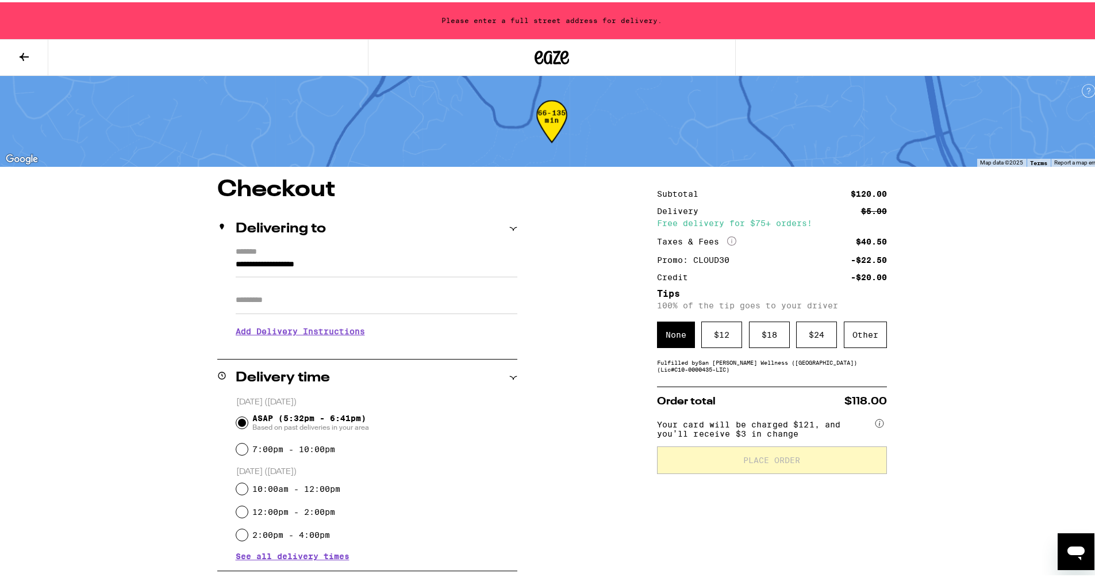
click at [315, 305] on input "Apt/Suite" at bounding box center [377, 298] width 282 height 28
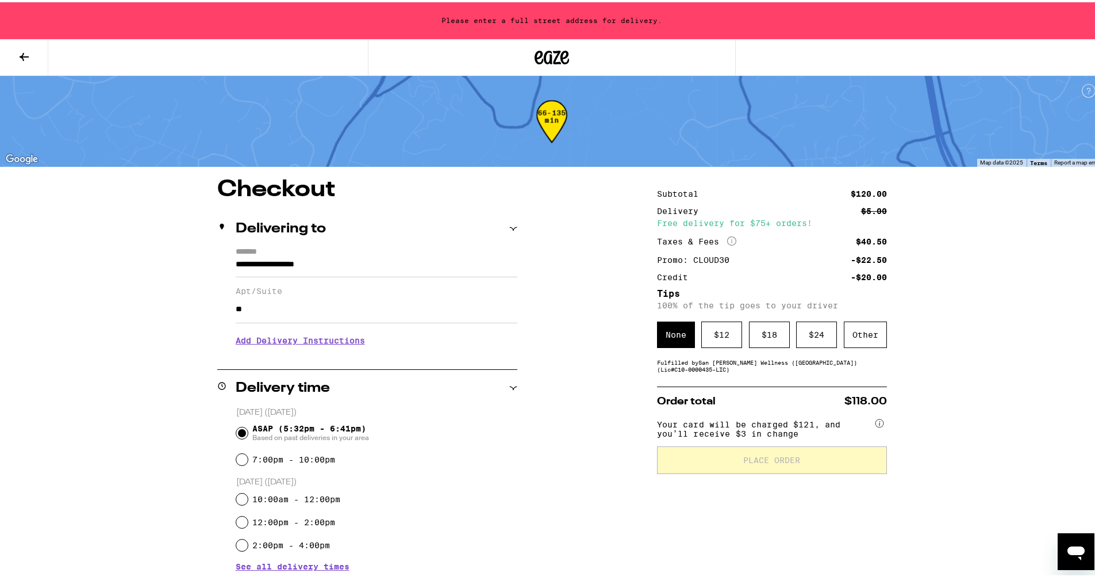
click at [509, 227] on icon at bounding box center [512, 226] width 7 height 3
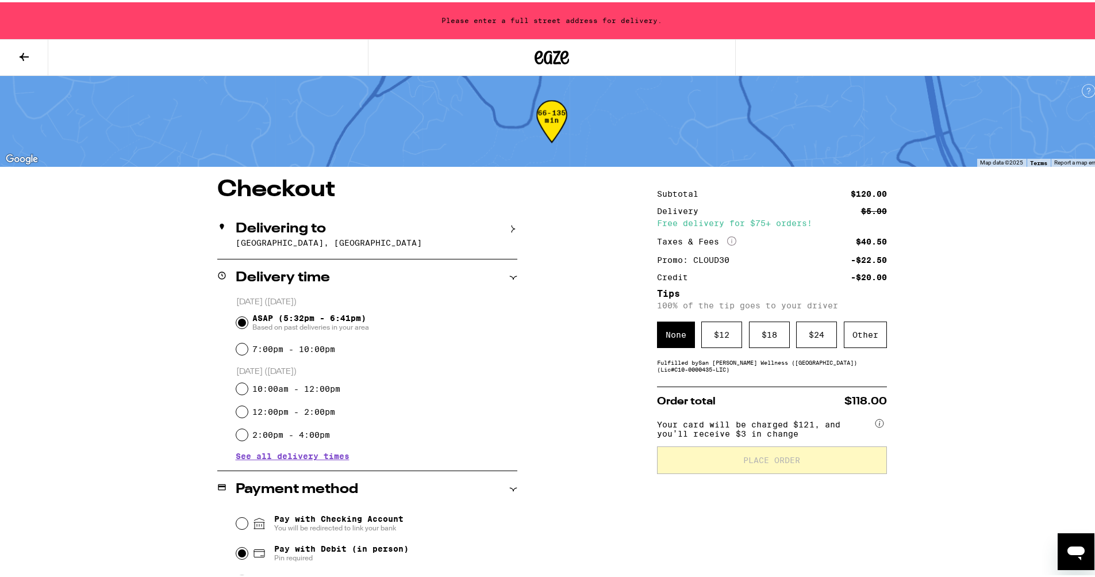
click at [509, 227] on icon at bounding box center [513, 227] width 8 height 8
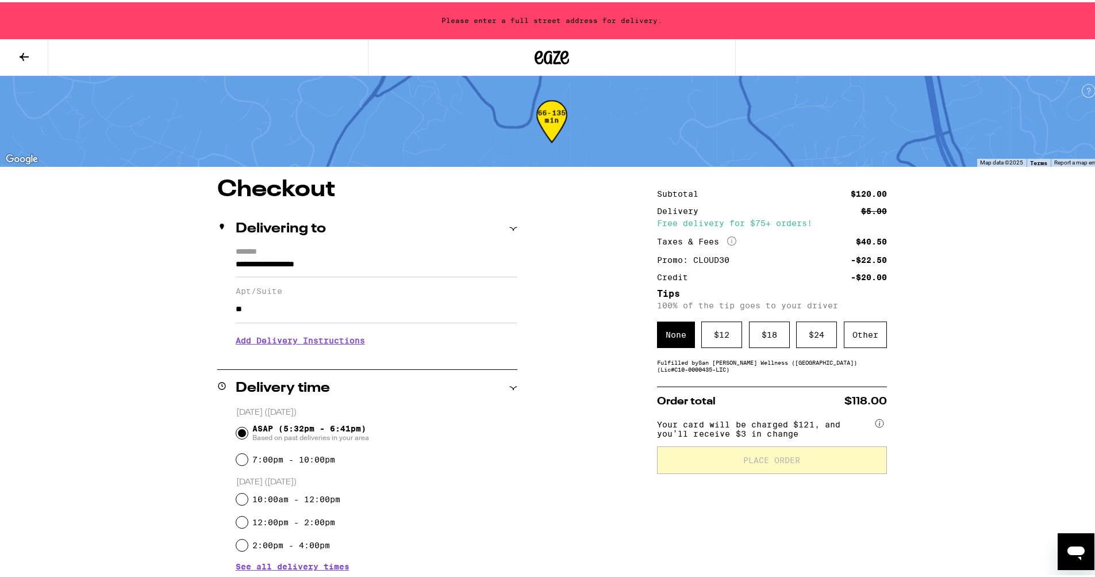
click at [329, 309] on input "**" at bounding box center [377, 307] width 282 height 28
type input "*"
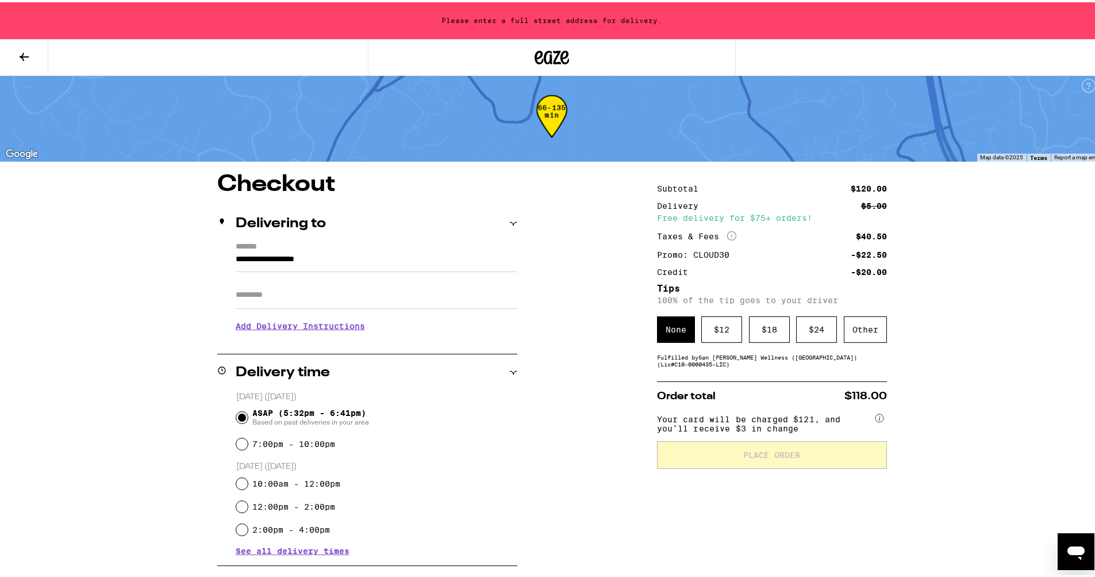
scroll to position [5, 0]
click at [316, 258] on input "**********" at bounding box center [377, 261] width 282 height 20
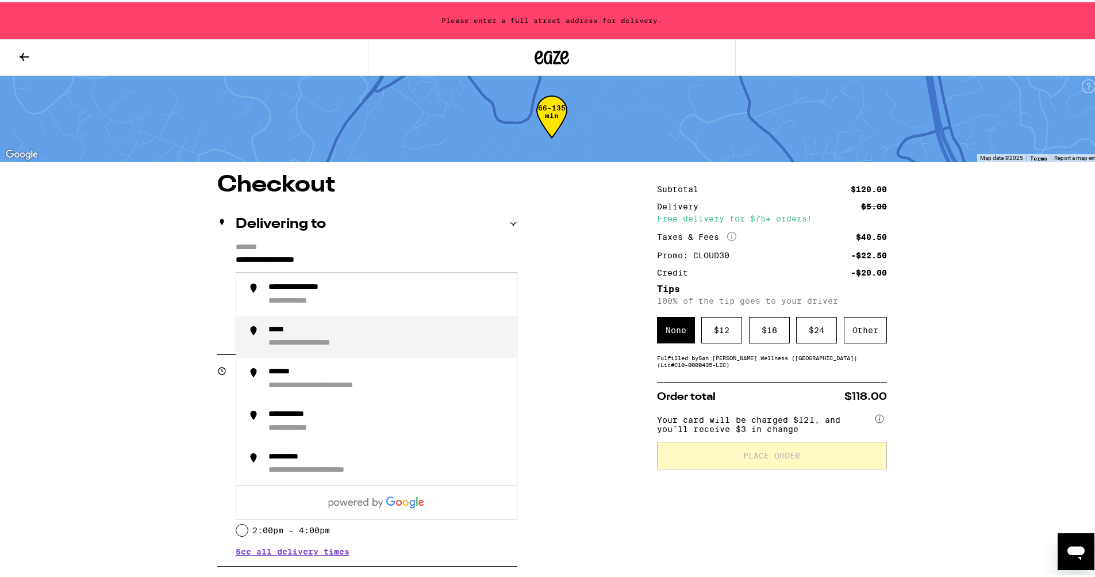
click at [313, 336] on div "**********" at bounding box center [388, 335] width 239 height 24
type input "**********"
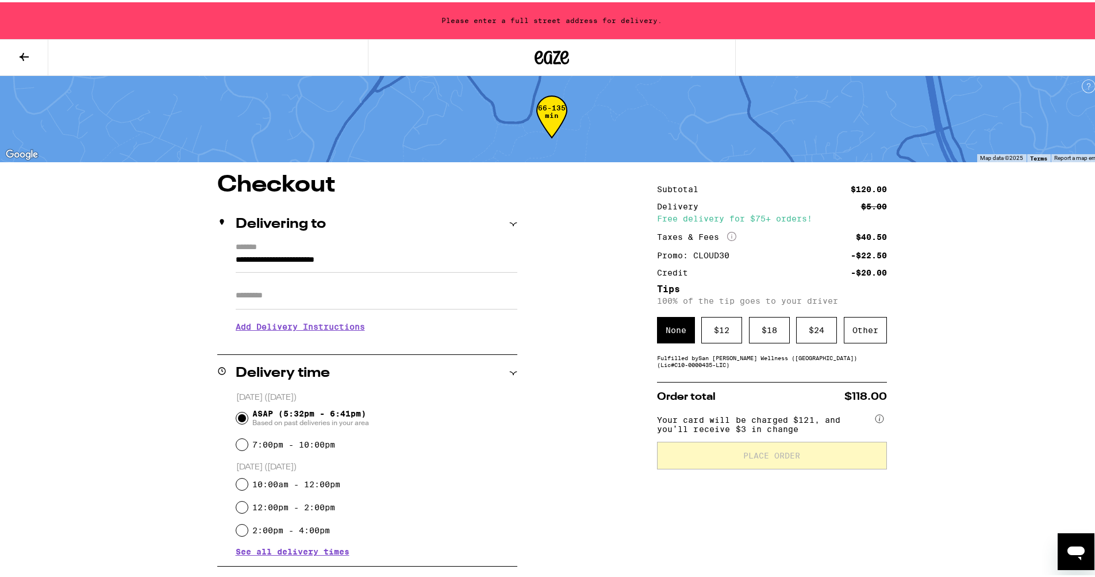
click at [368, 252] on input "**********" at bounding box center [377, 261] width 282 height 20
click at [521, 150] on div "66-135 min" at bounding box center [552, 114] width 1104 height 91
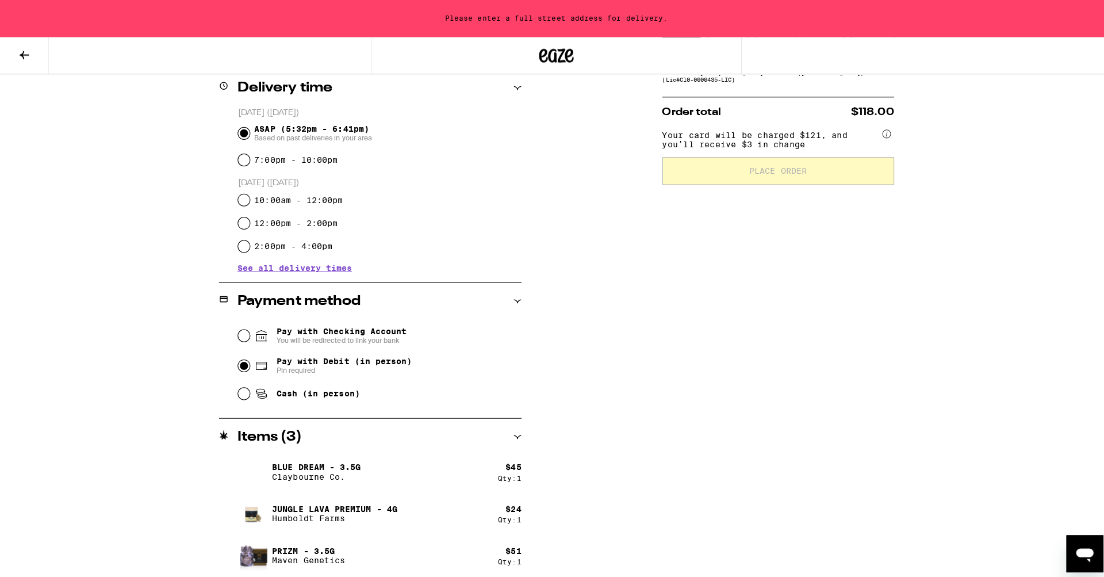
scroll to position [0, 0]
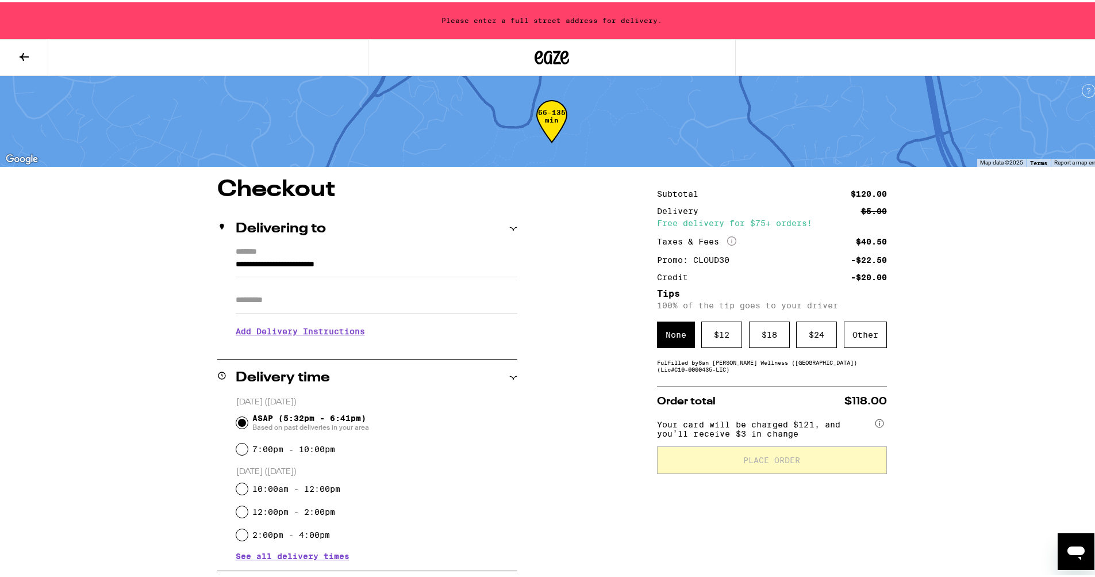
click at [537, 55] on icon at bounding box center [539, 55] width 9 height 14
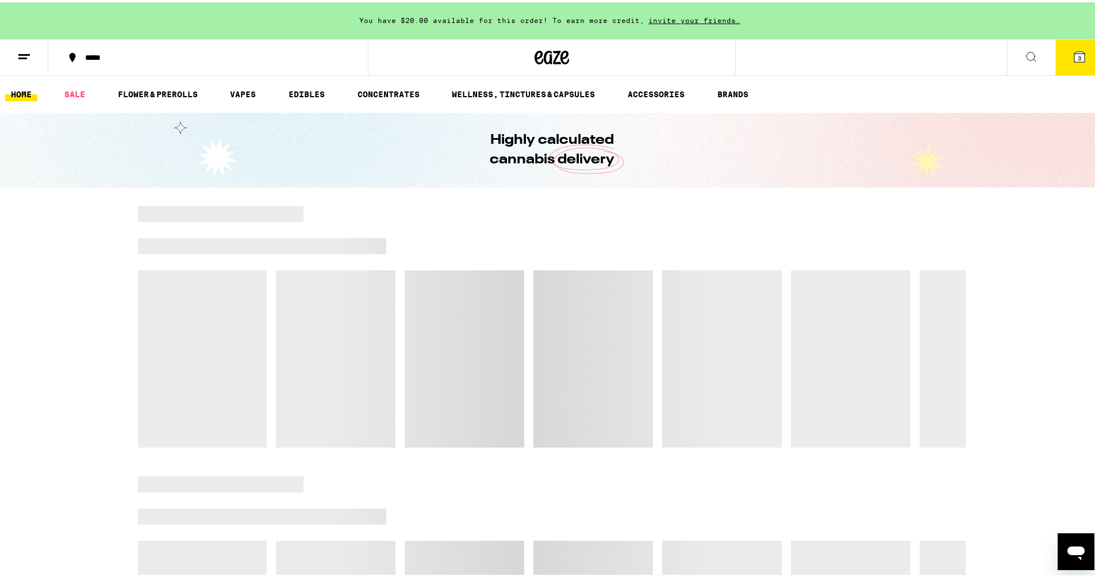
click at [21, 49] on icon at bounding box center [24, 55] width 14 height 14
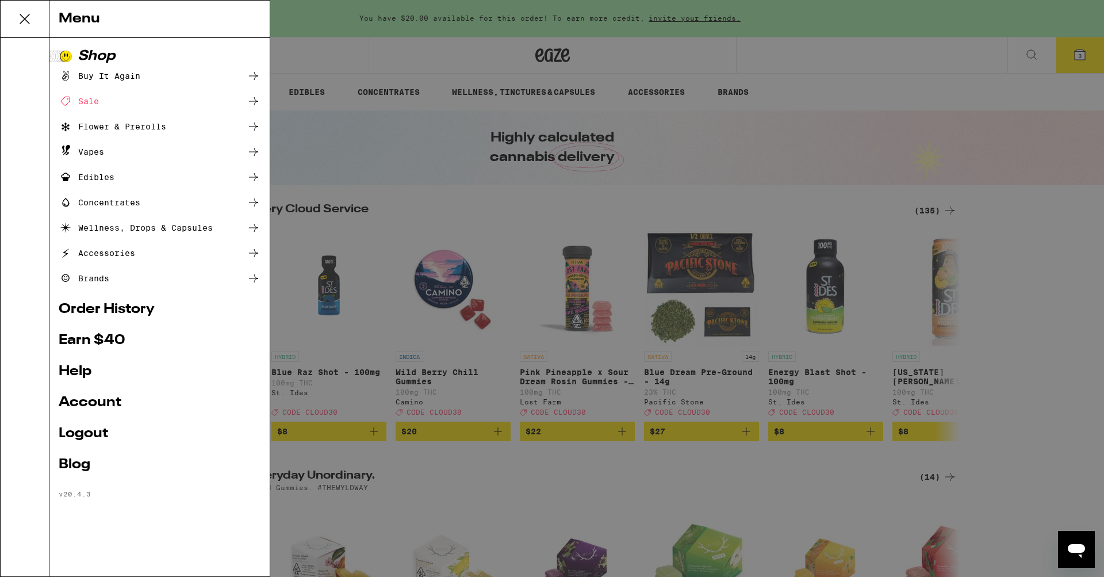
click at [94, 435] on link "Logout" at bounding box center [160, 434] width 202 height 14
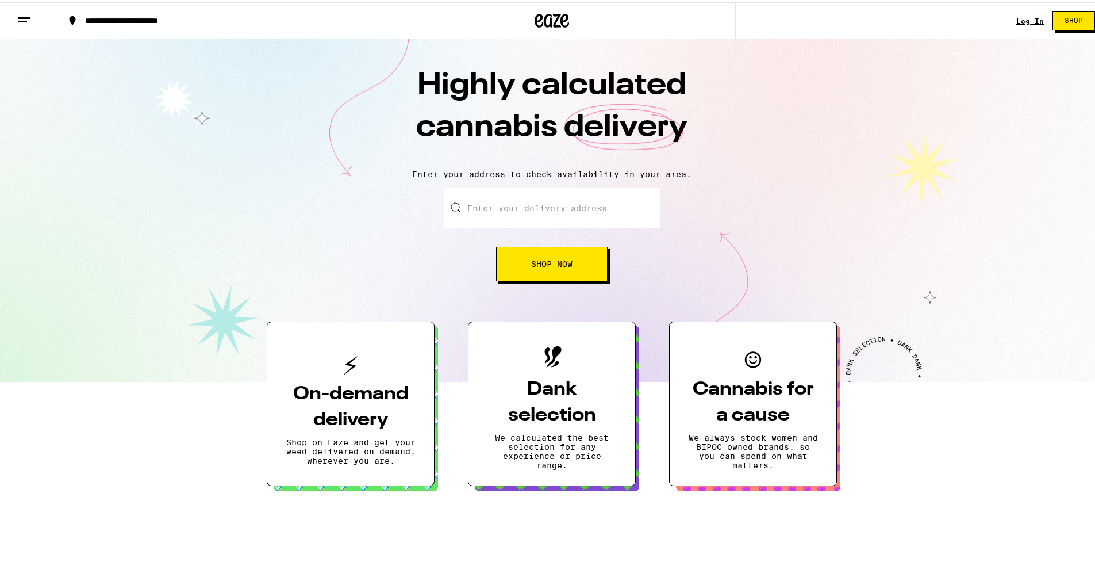
click at [1018, 17] on link "Log In" at bounding box center [1031, 18] width 28 height 7
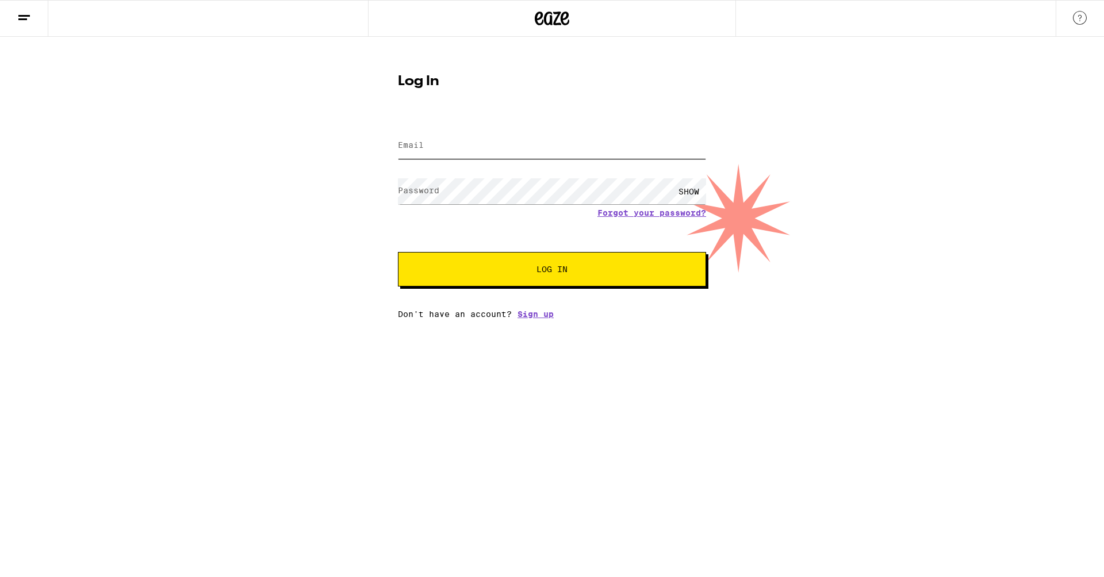
click at [517, 144] on input "Email" at bounding box center [552, 146] width 308 height 26
type input "[EMAIL_ADDRESS][DOMAIN_NAME]"
click at [398, 252] on button "Log In" at bounding box center [552, 269] width 308 height 35
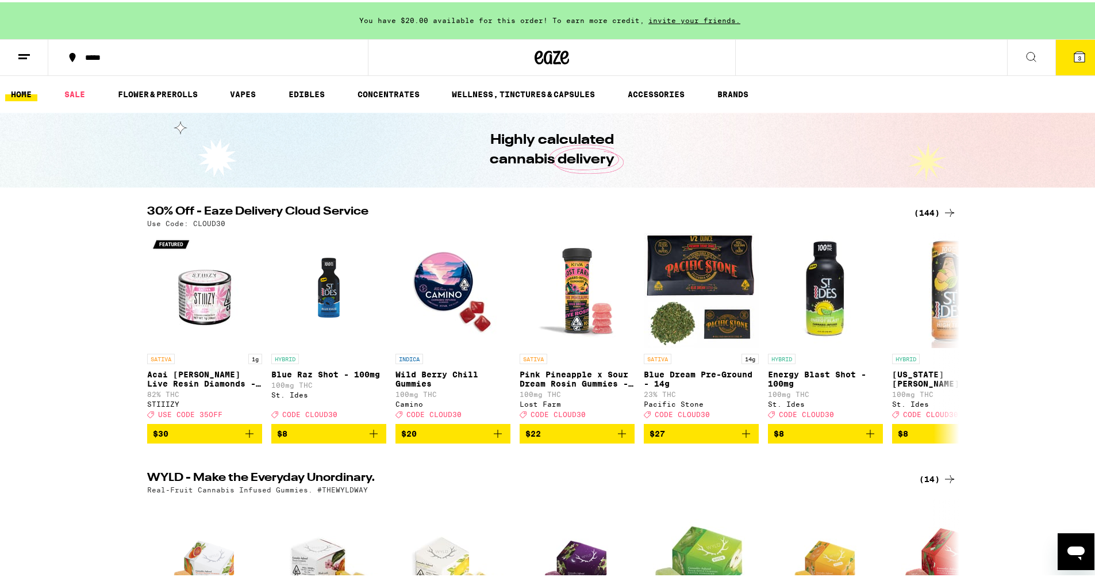
click at [1075, 53] on icon at bounding box center [1080, 54] width 10 height 10
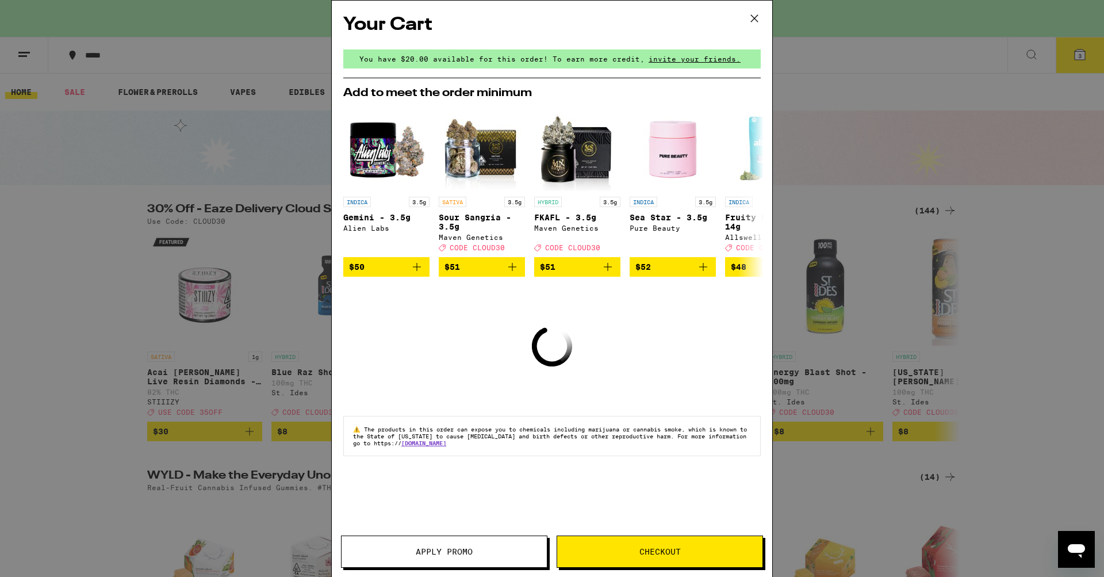
click at [753, 21] on icon at bounding box center [754, 18] width 17 height 17
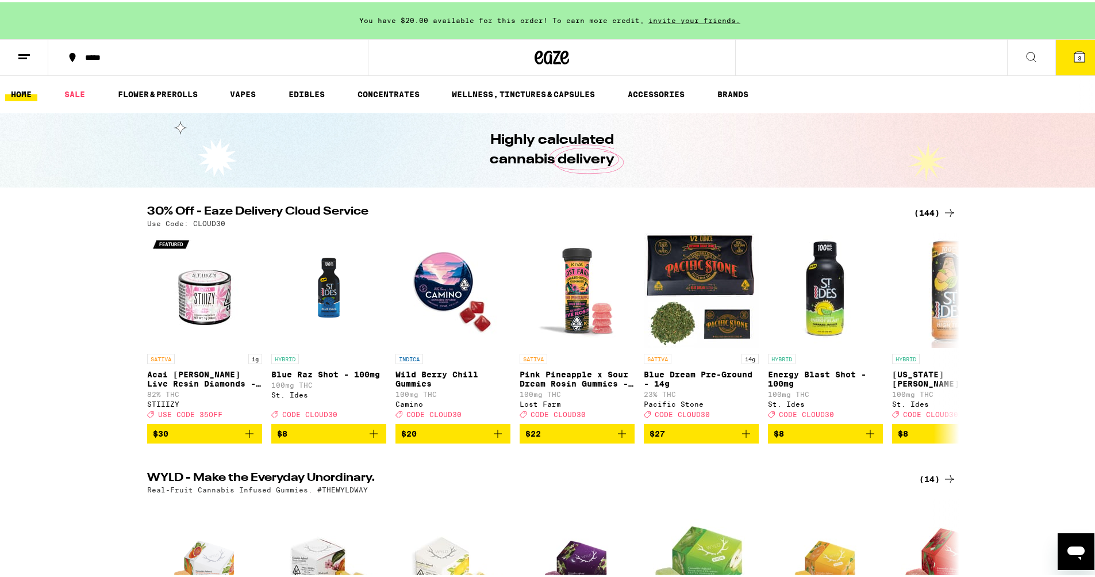
click at [1075, 51] on icon at bounding box center [1080, 54] width 10 height 10
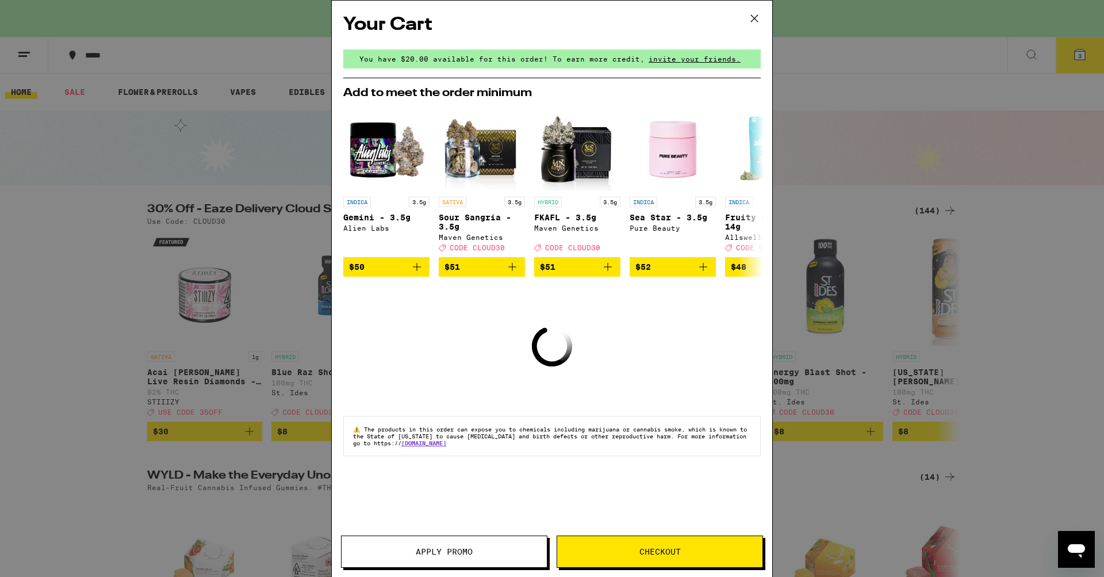
click at [677, 547] on span "Checkout" at bounding box center [659, 551] width 41 height 8
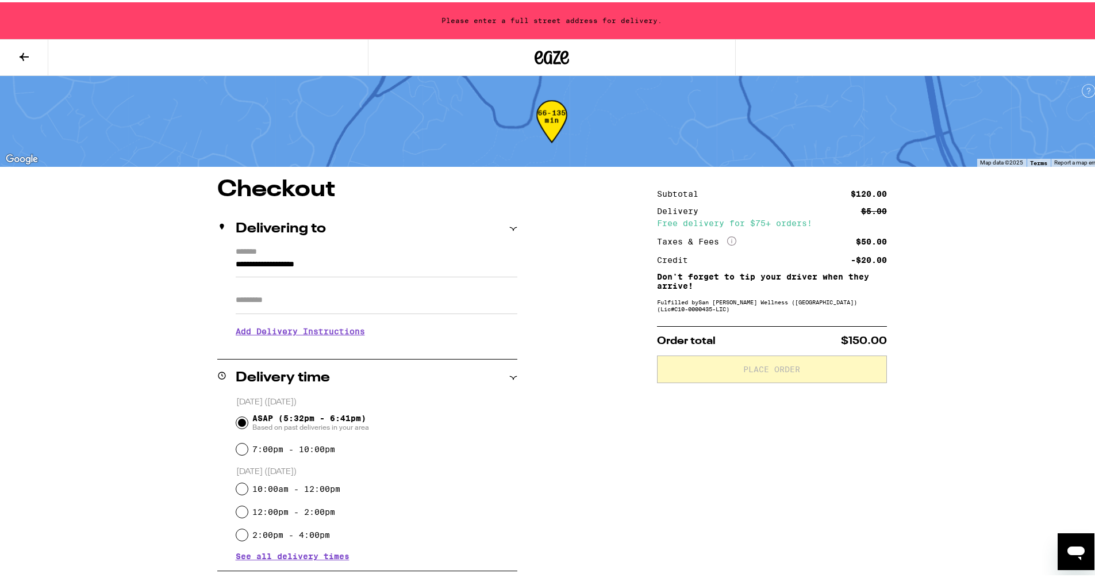
click at [23, 59] on icon at bounding box center [24, 55] width 14 height 14
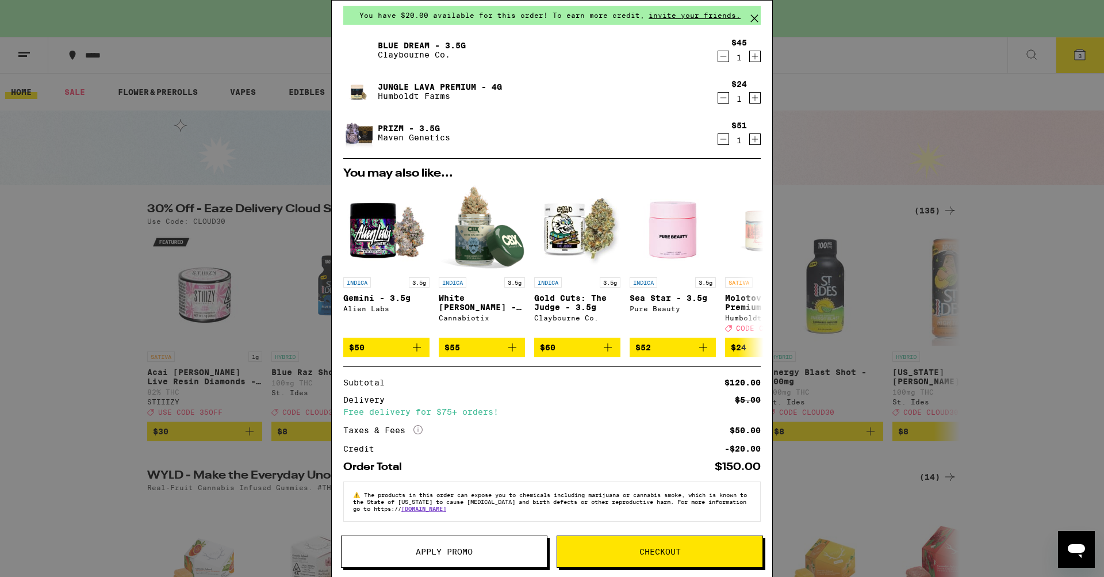
scroll to position [52, 0]
click at [420, 553] on span "Apply Promo" at bounding box center [444, 551] width 57 height 8
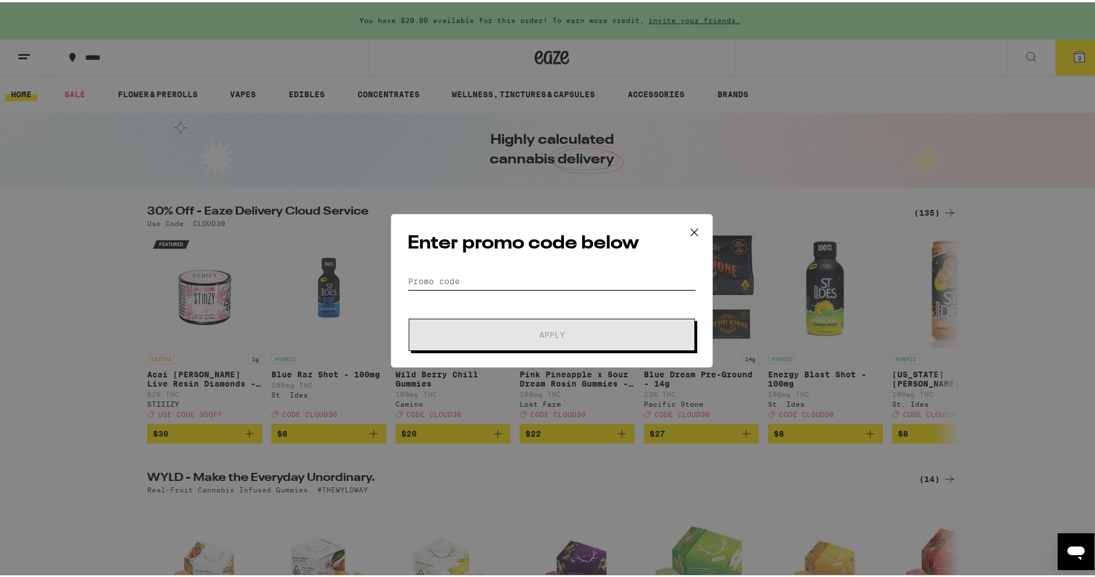
click at [457, 276] on input "Promo Code" at bounding box center [552, 278] width 289 height 17
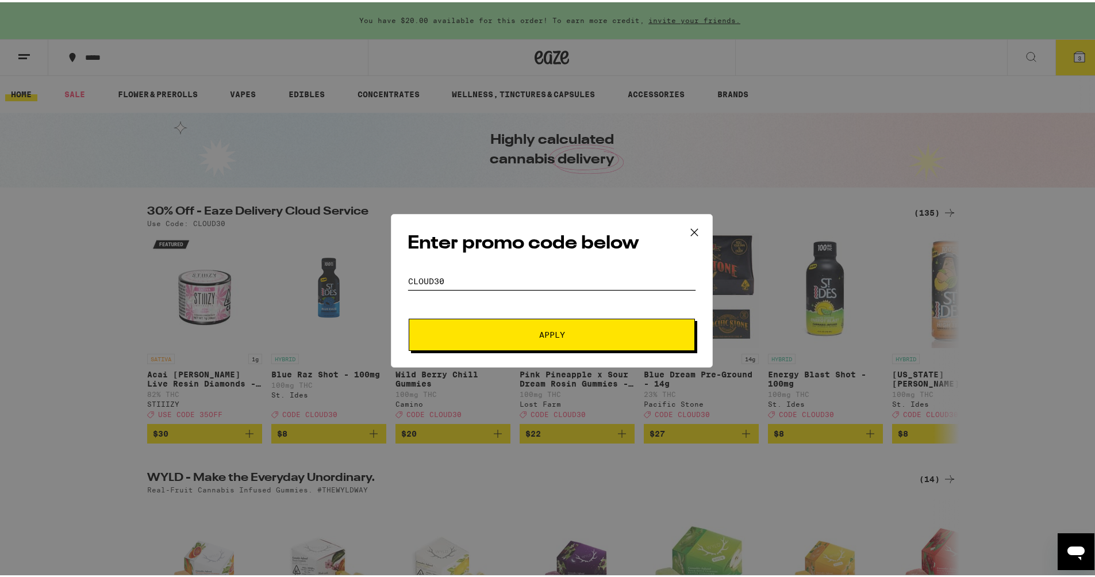
type input "cloud30"
click at [506, 342] on button "Apply" at bounding box center [552, 332] width 286 height 32
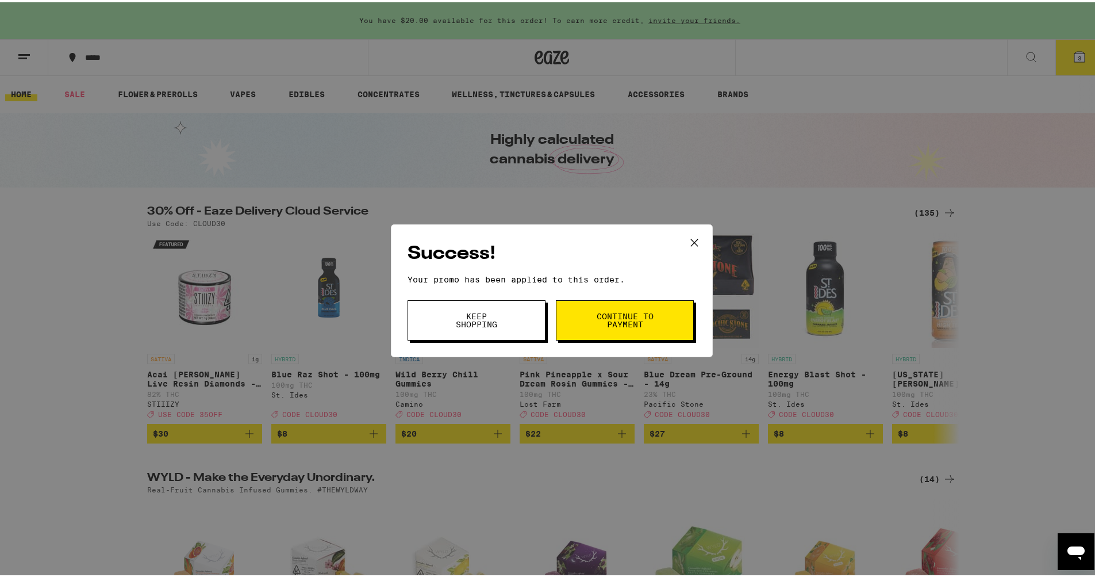
click at [600, 315] on span "Continue to payment" at bounding box center [625, 318] width 59 height 16
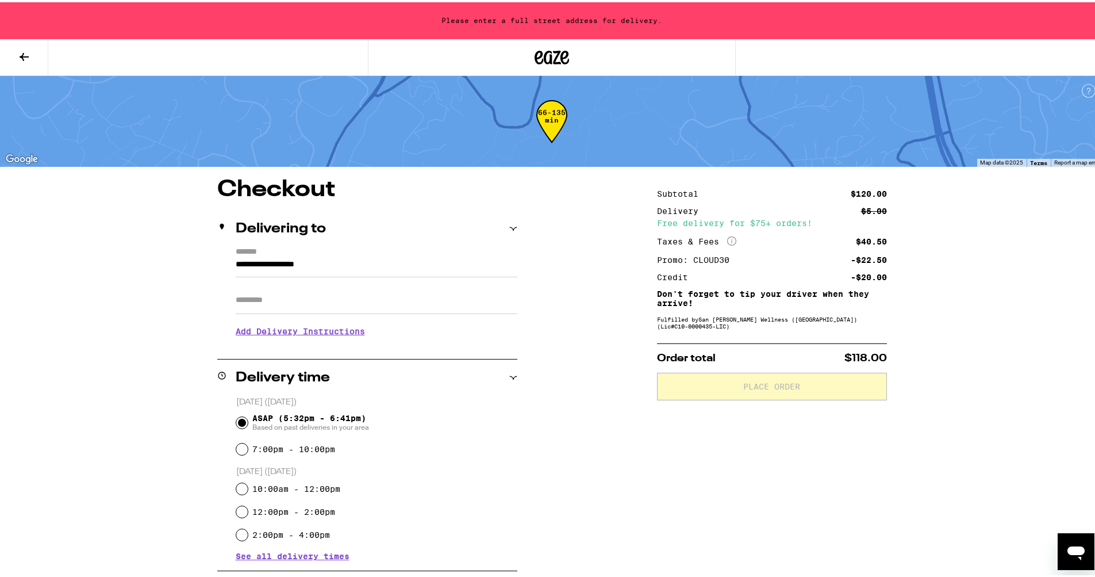
click at [476, 260] on input "**********" at bounding box center [377, 265] width 282 height 20
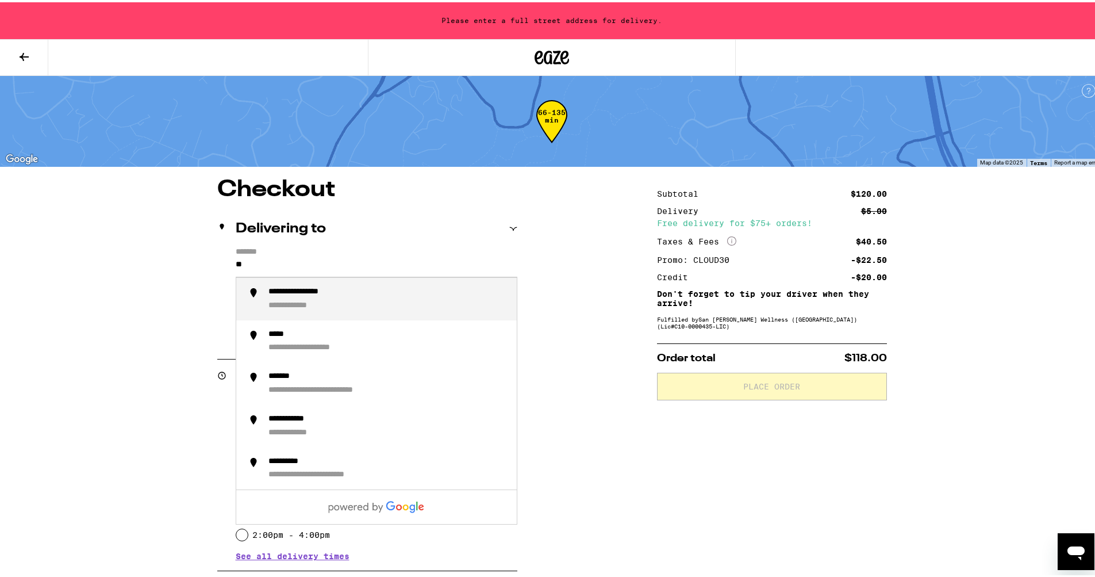
type input "*"
click at [300, 306] on div "**********" at bounding box center [303, 303] width 68 height 10
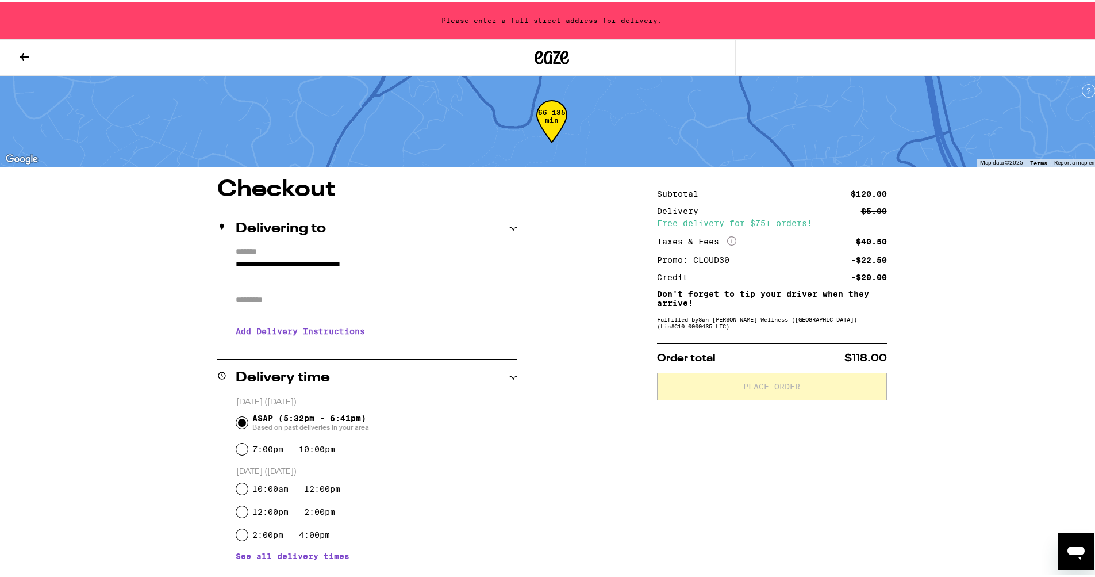
type input "**********"
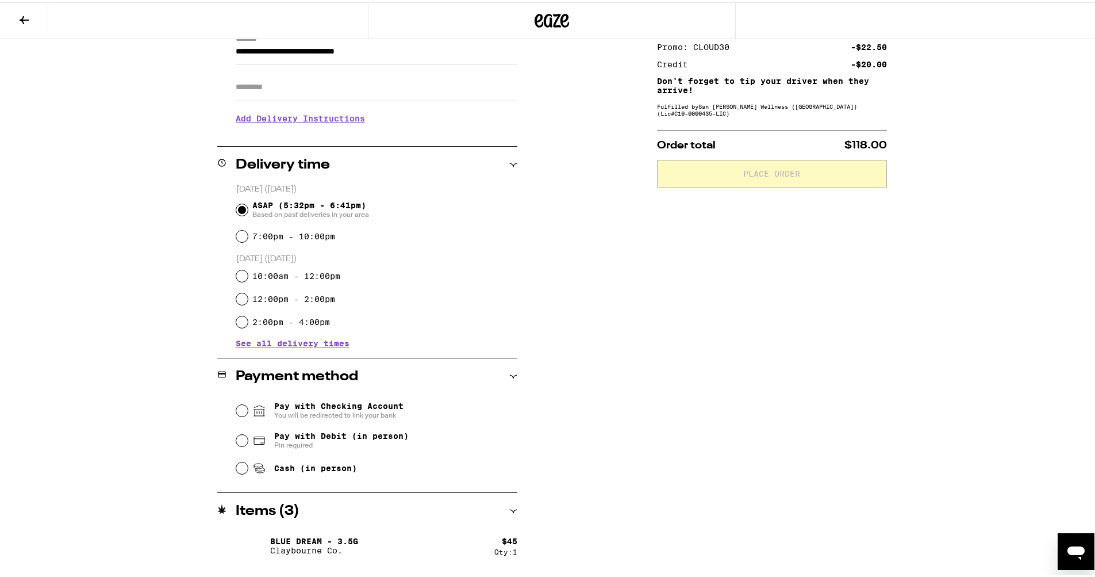
scroll to position [179, 0]
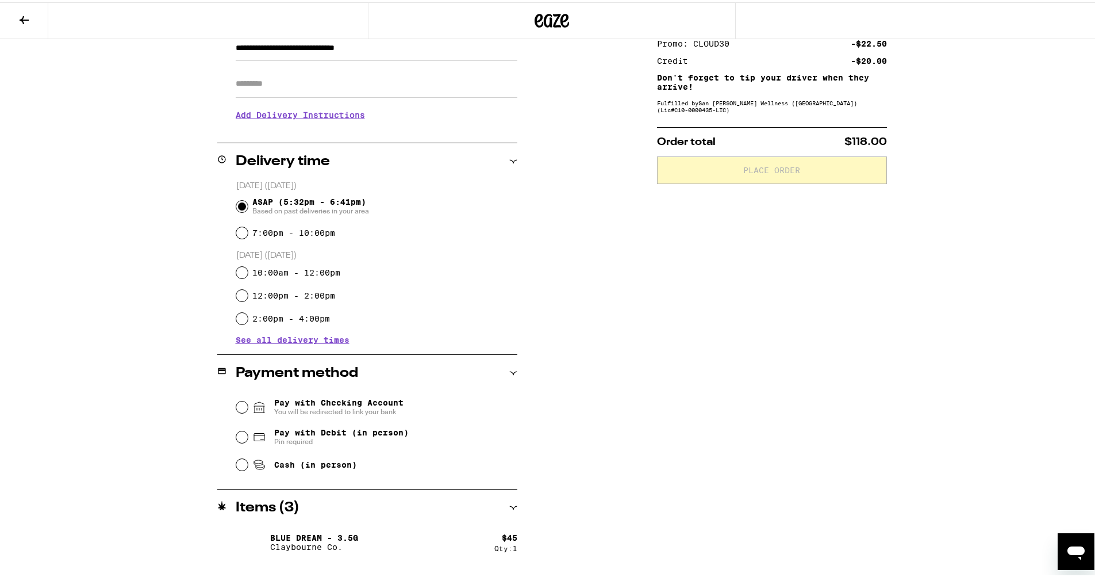
click at [378, 433] on span "Pay with Debit (in person)" at bounding box center [341, 430] width 135 height 9
click at [248, 433] on input "Pay with Debit (in person) Pin required" at bounding box center [242, 435] width 12 height 12
radio input "true"
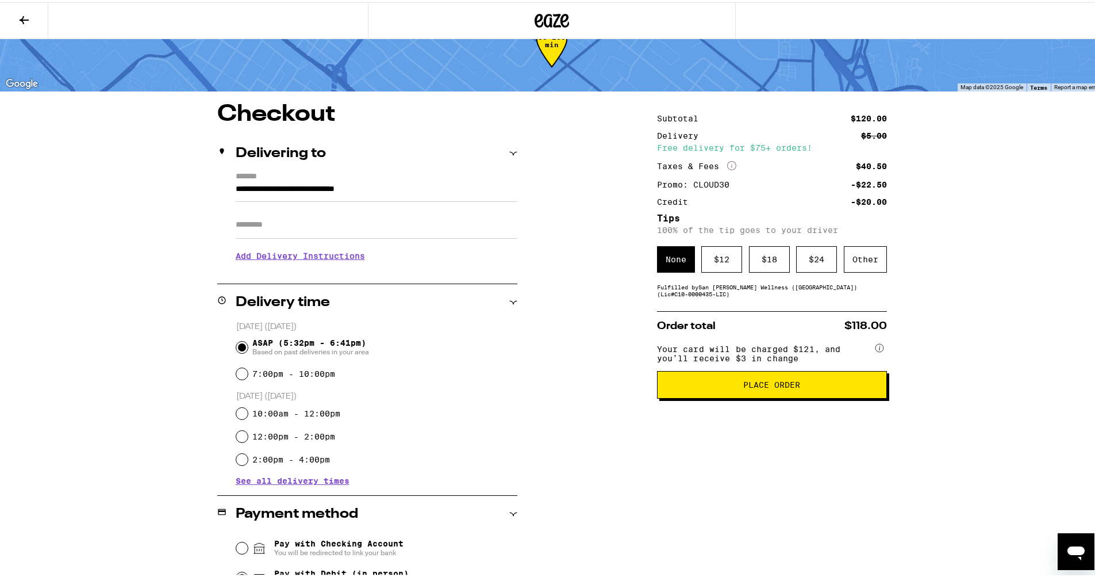
scroll to position [16, 0]
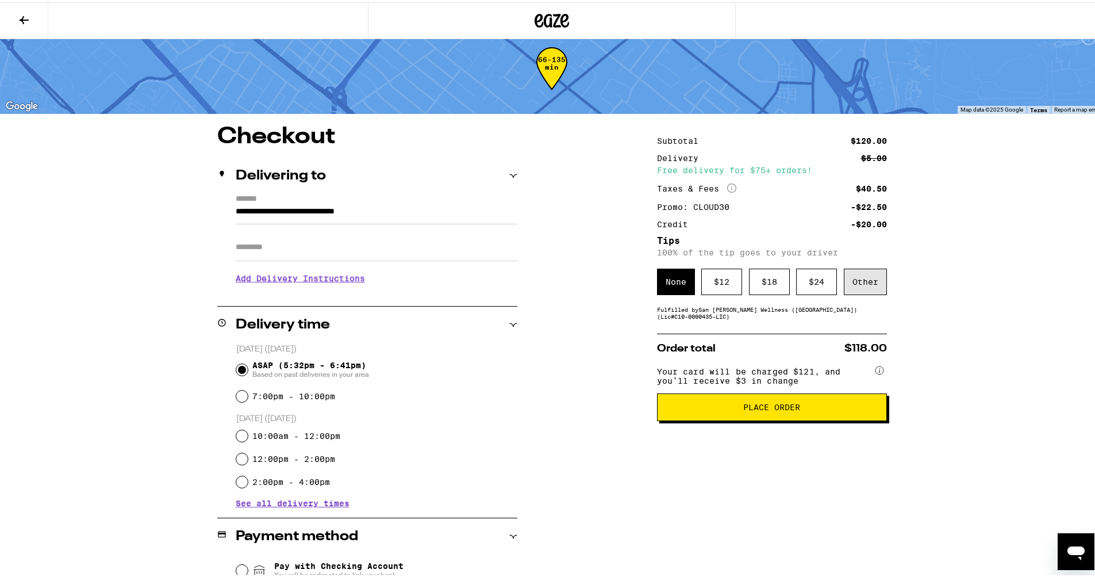
click at [853, 282] on div "Other" at bounding box center [865, 279] width 43 height 26
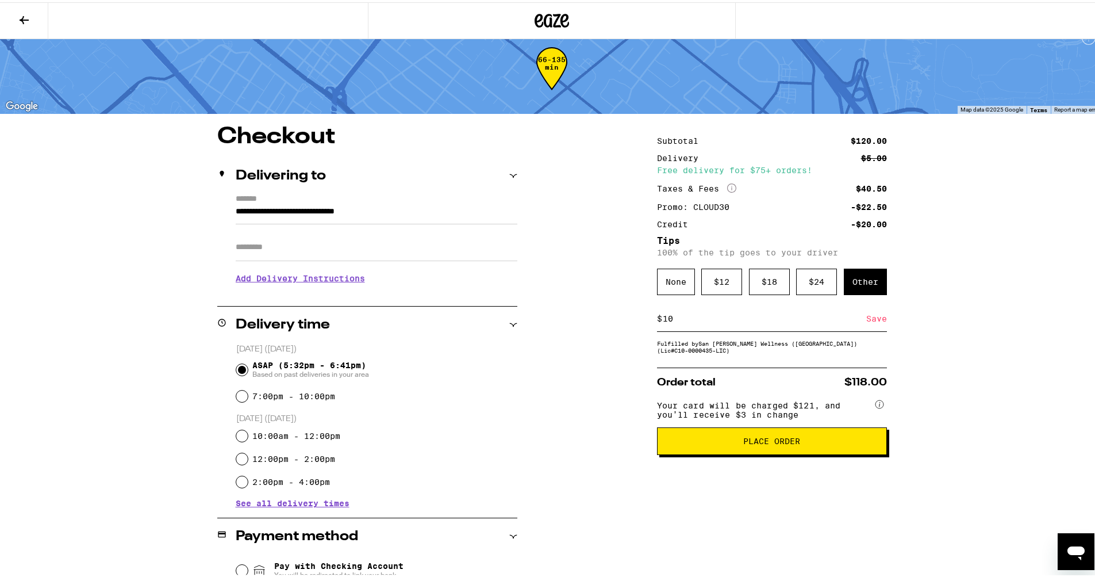
type input "10"
click at [874, 319] on div "Save" at bounding box center [877, 316] width 21 height 25
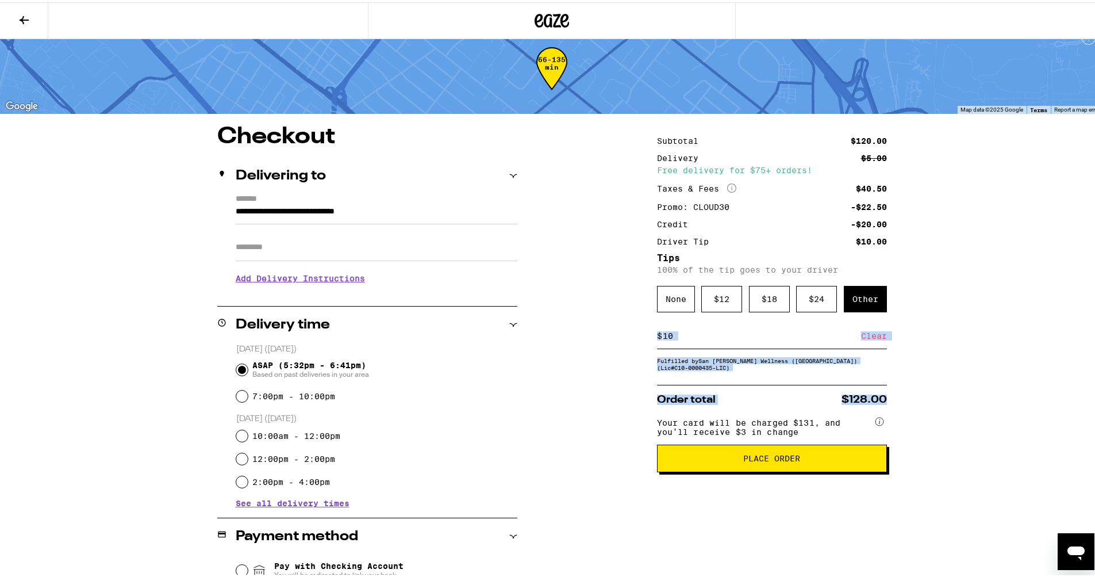
drag, startPoint x: 1094, startPoint y: 297, endPoint x: 1103, endPoint y: 404, distance: 108.0
click at [1095, 404] on html "**********" at bounding box center [552, 398] width 1104 height 828
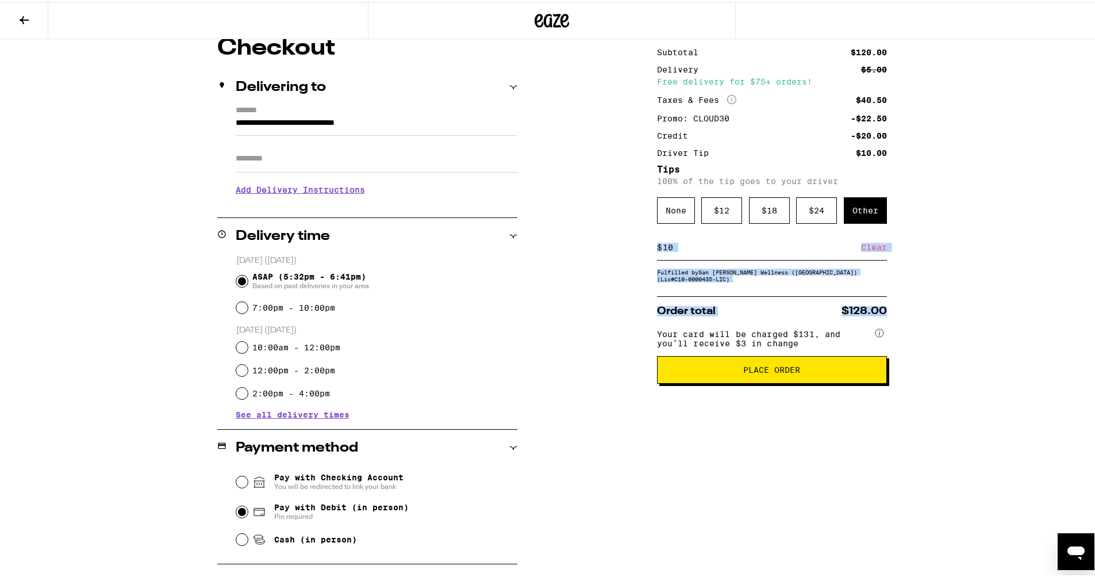
scroll to position [21, 0]
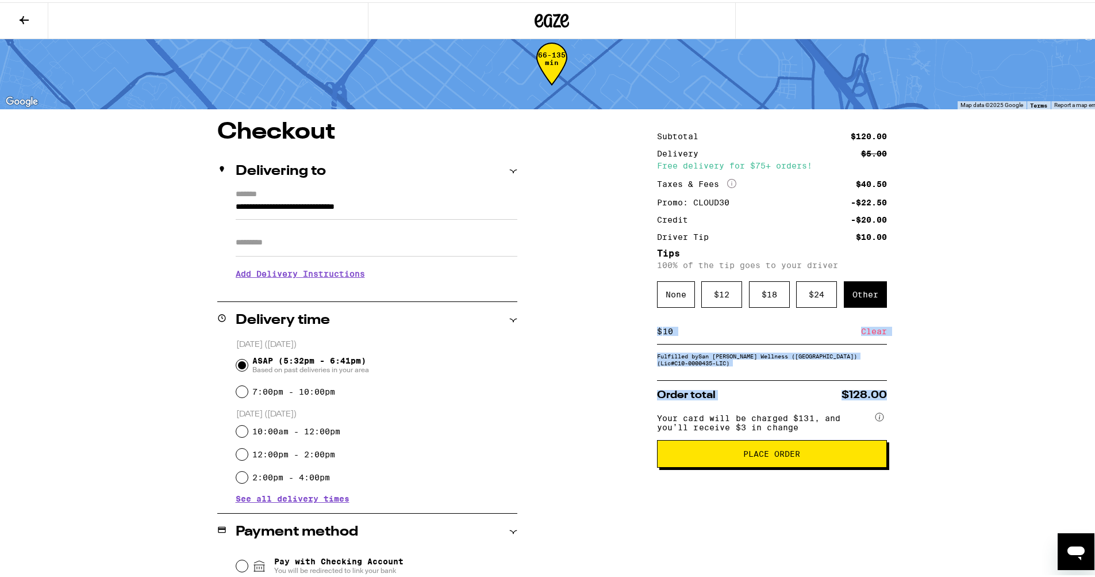
click at [1003, 370] on div "**********" at bounding box center [552, 393] width 1104 height 828
click at [798, 455] on span "Place Order" at bounding box center [772, 451] width 210 height 8
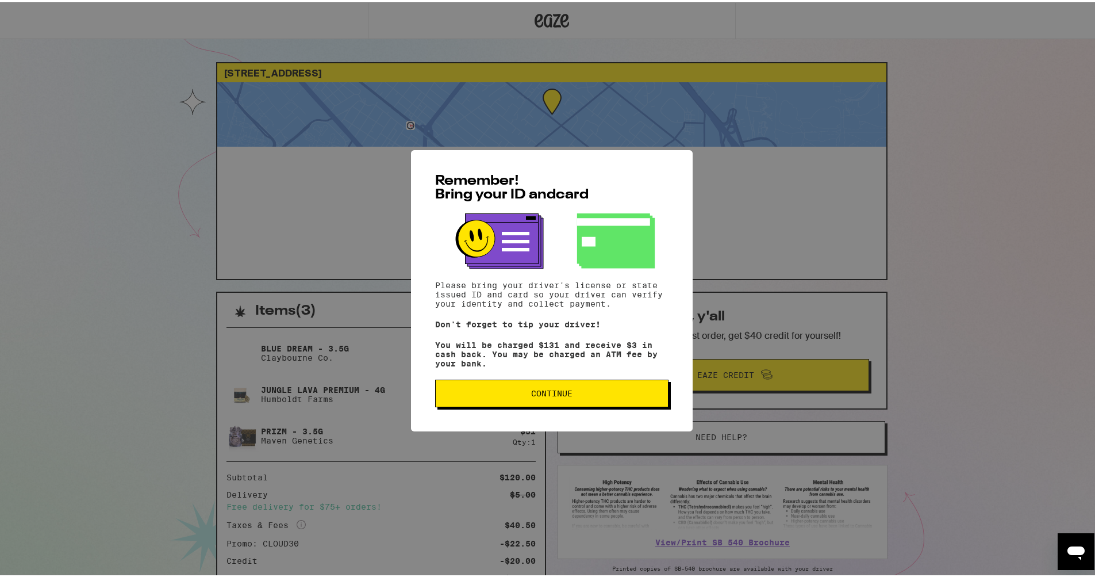
click at [567, 395] on span "Continue" at bounding box center [551, 391] width 41 height 8
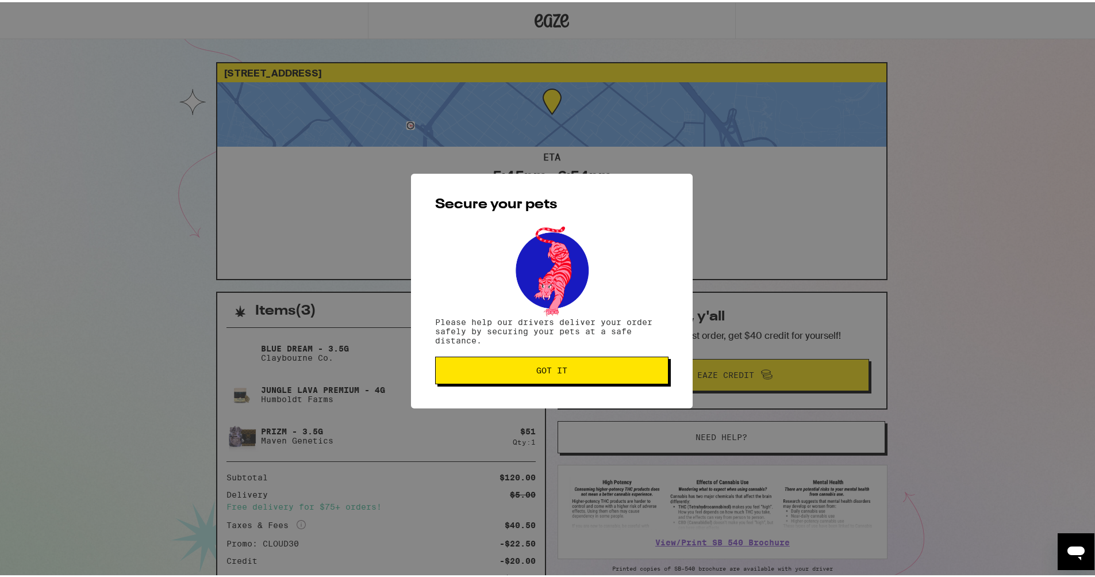
click at [566, 369] on span "Got it" at bounding box center [552, 368] width 214 height 8
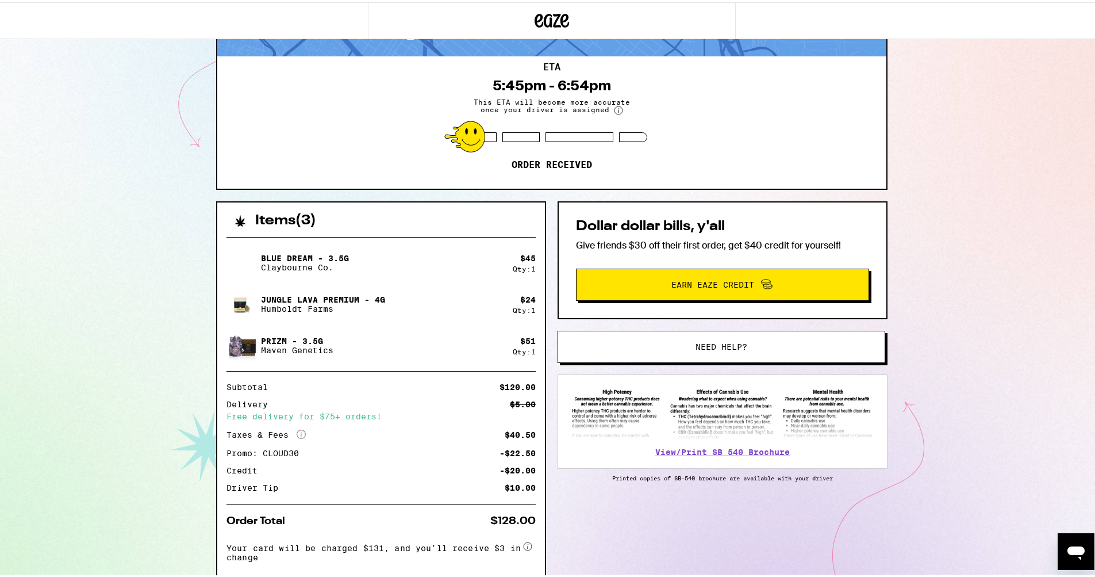
scroll to position [92, 0]
